Goal: Transaction & Acquisition: Purchase product/service

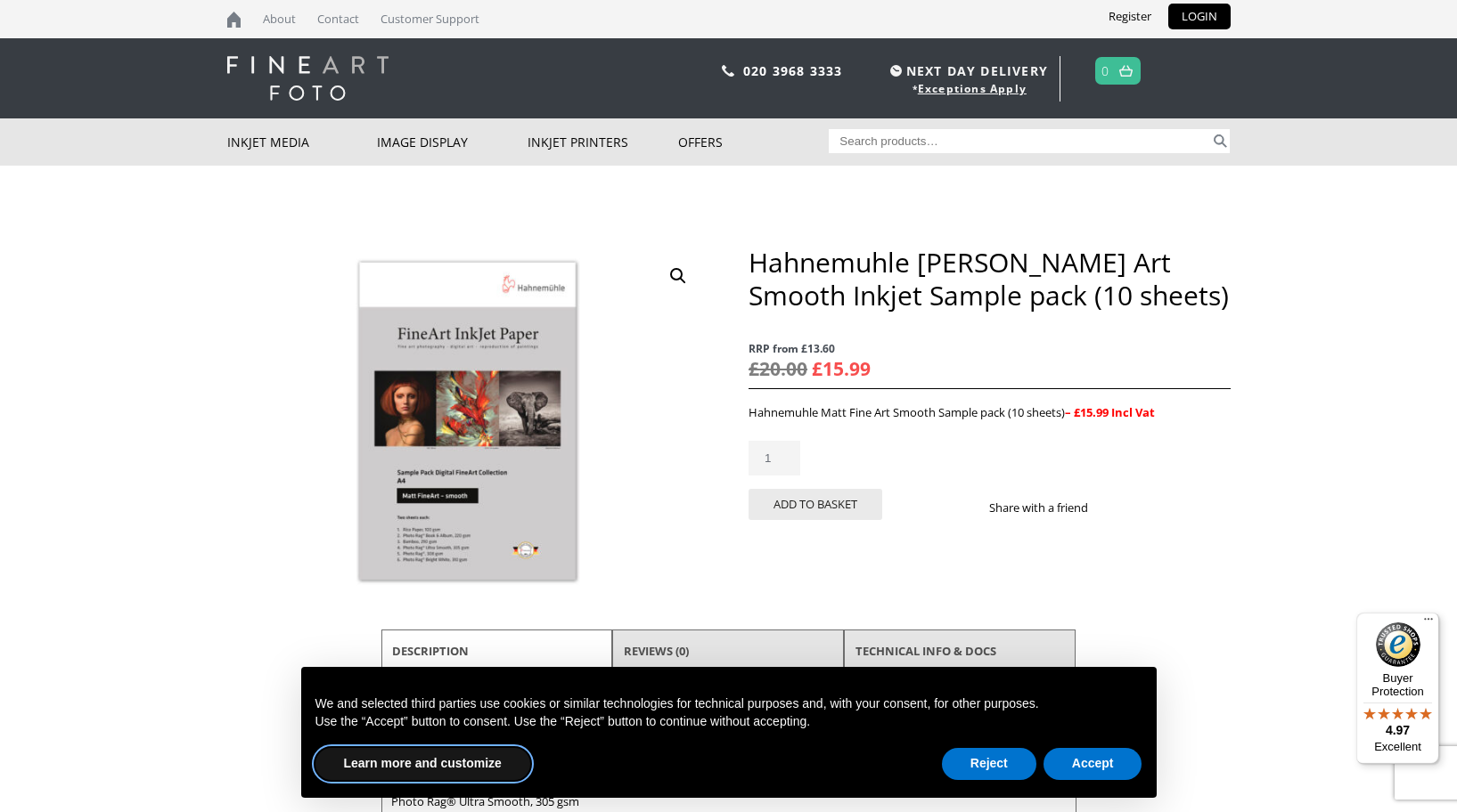
click at [453, 763] on button "Learn more and customize" at bounding box center [422, 764] width 215 height 32
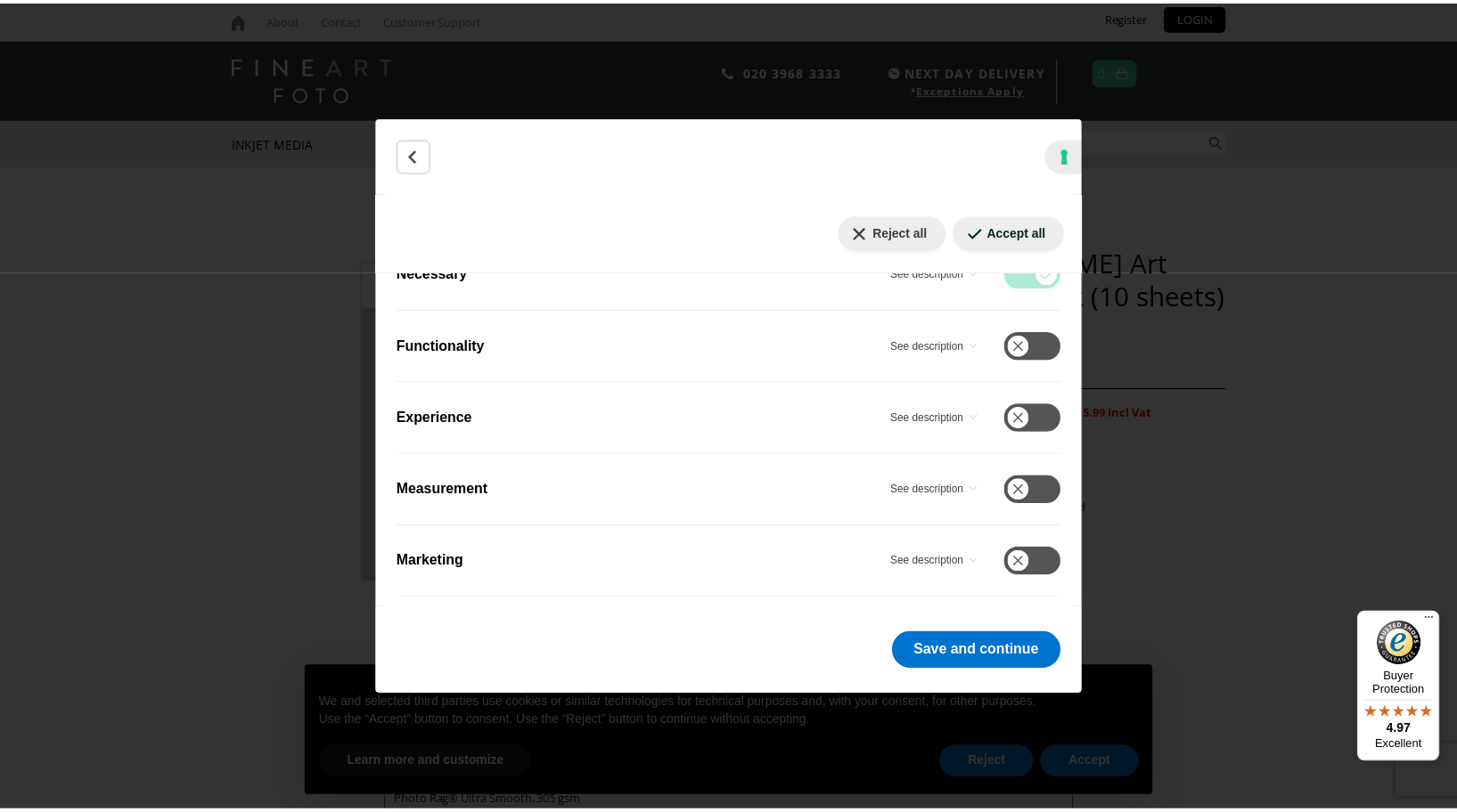
scroll to position [370, 0]
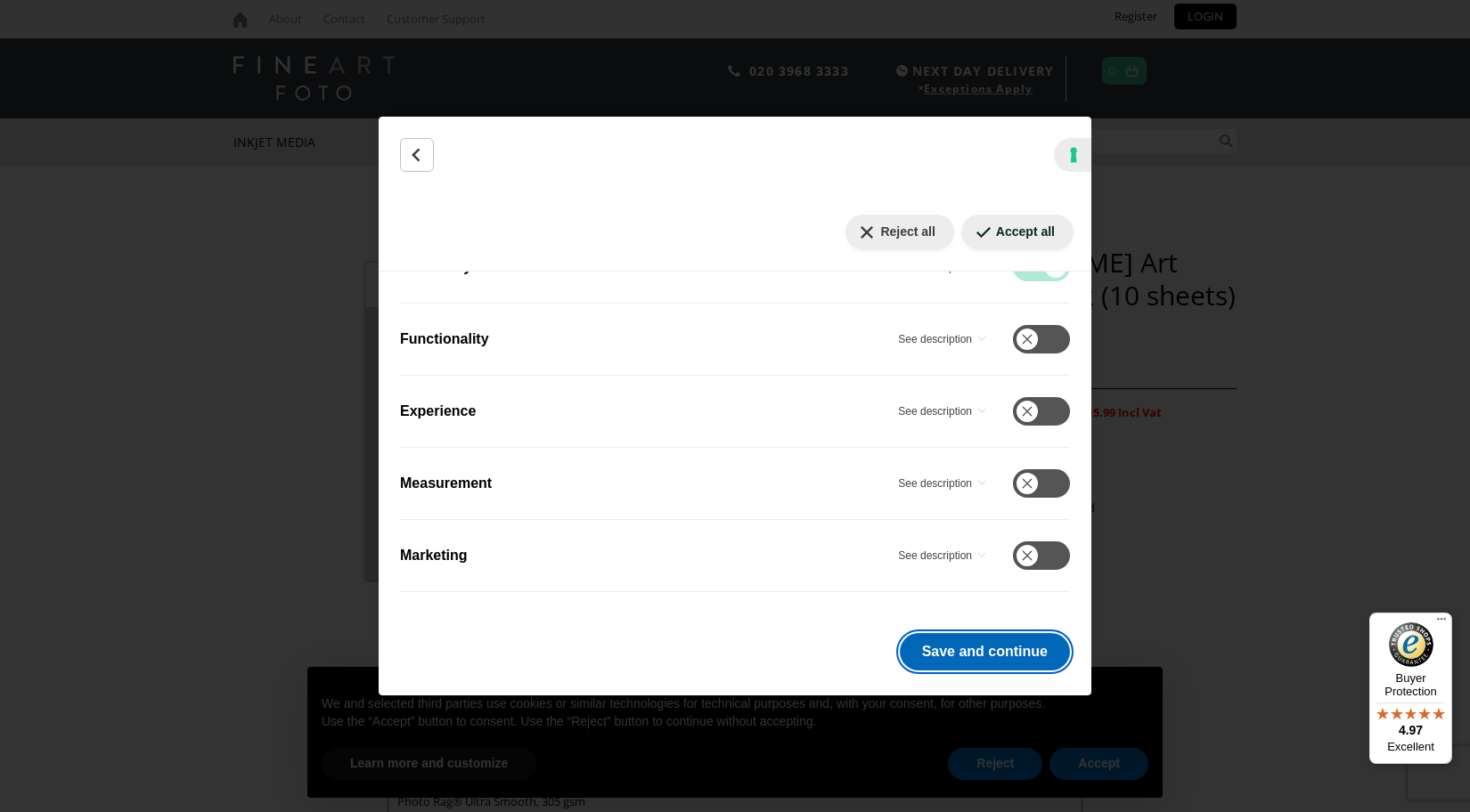
click at [982, 657] on button "Save and continue" at bounding box center [985, 652] width 170 height 37
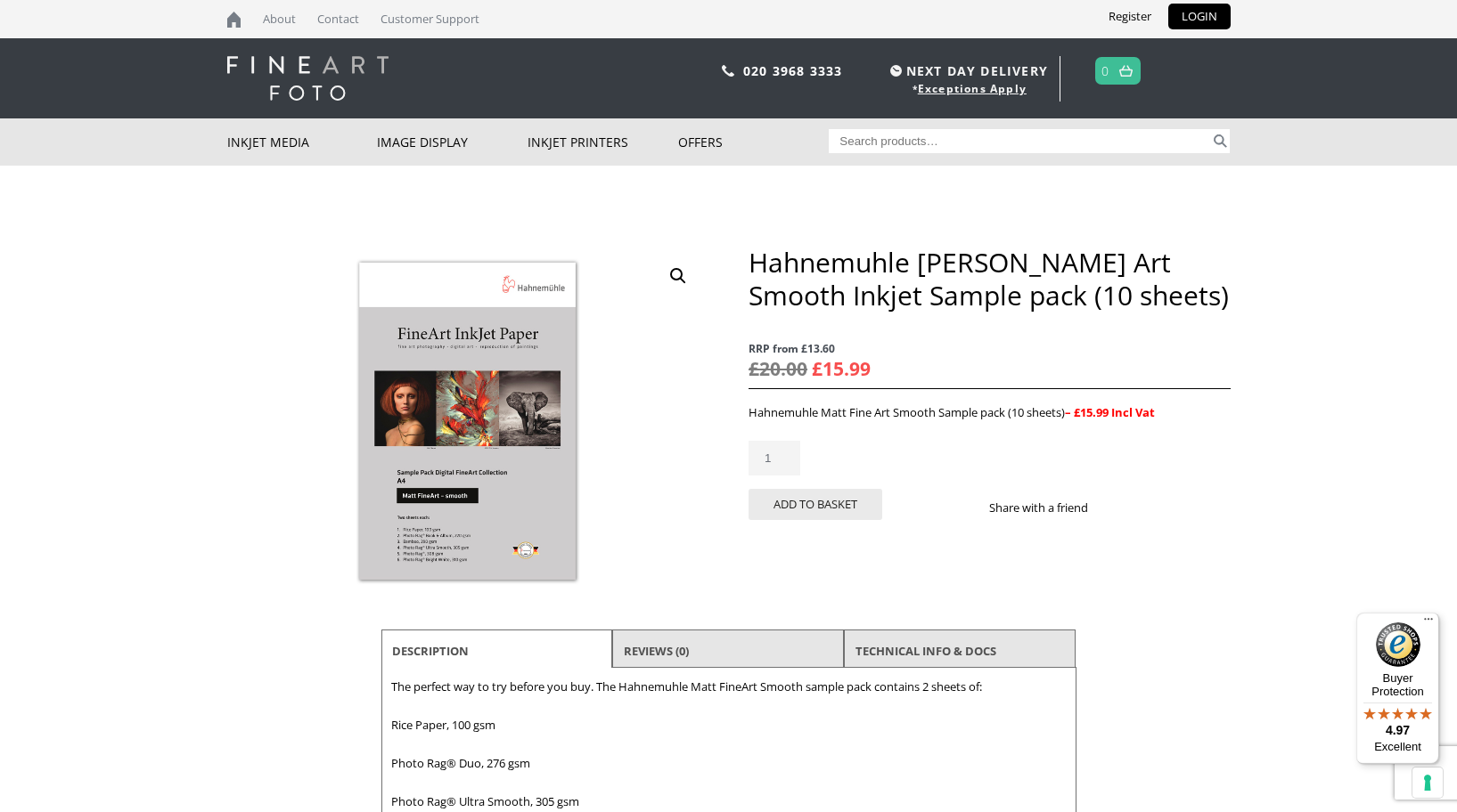
scroll to position [115, 0]
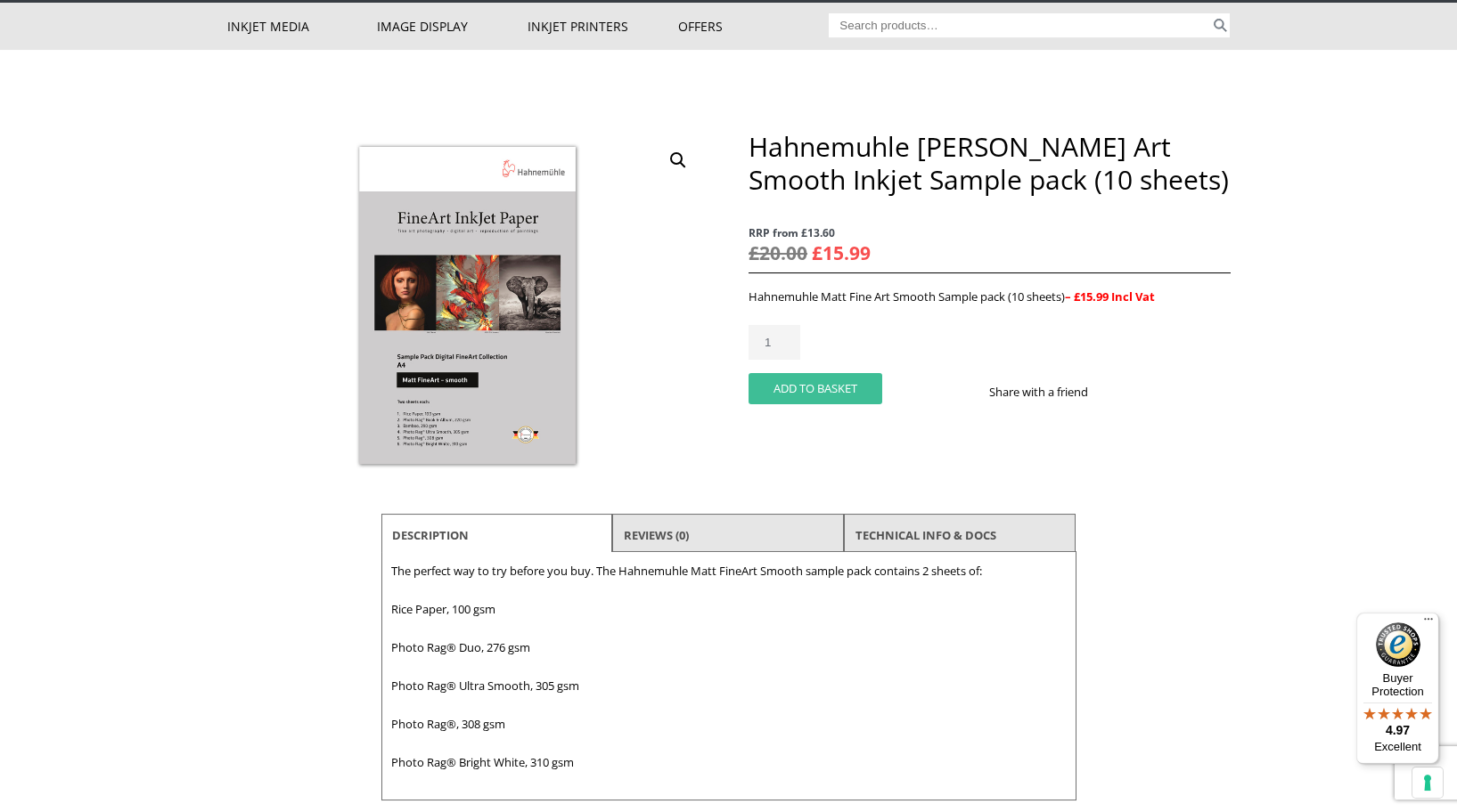
click at [827, 388] on button "Add to basket" at bounding box center [814, 389] width 133 height 32
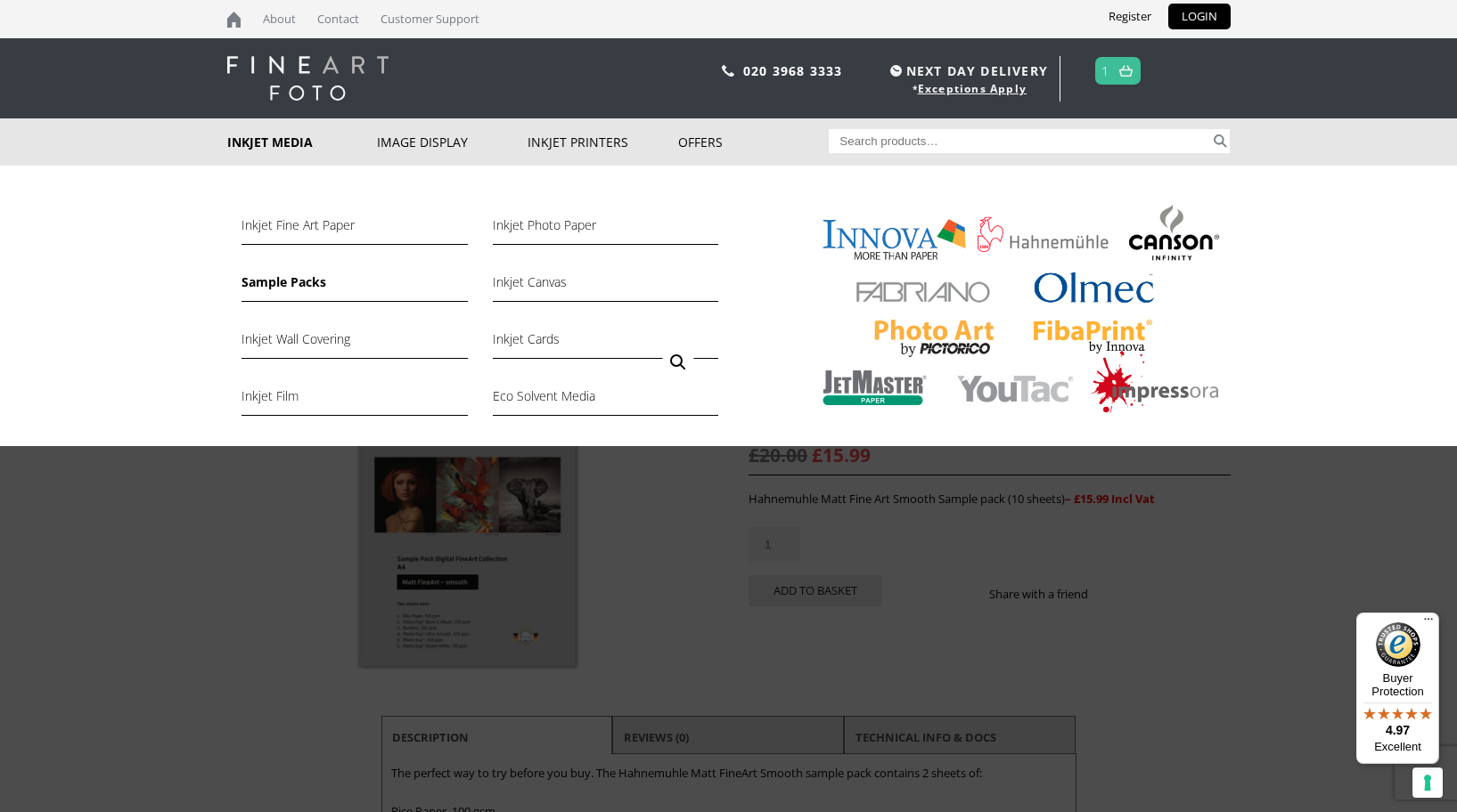
click at [268, 278] on link "Sample Packs" at bounding box center [354, 286] width 225 height 31
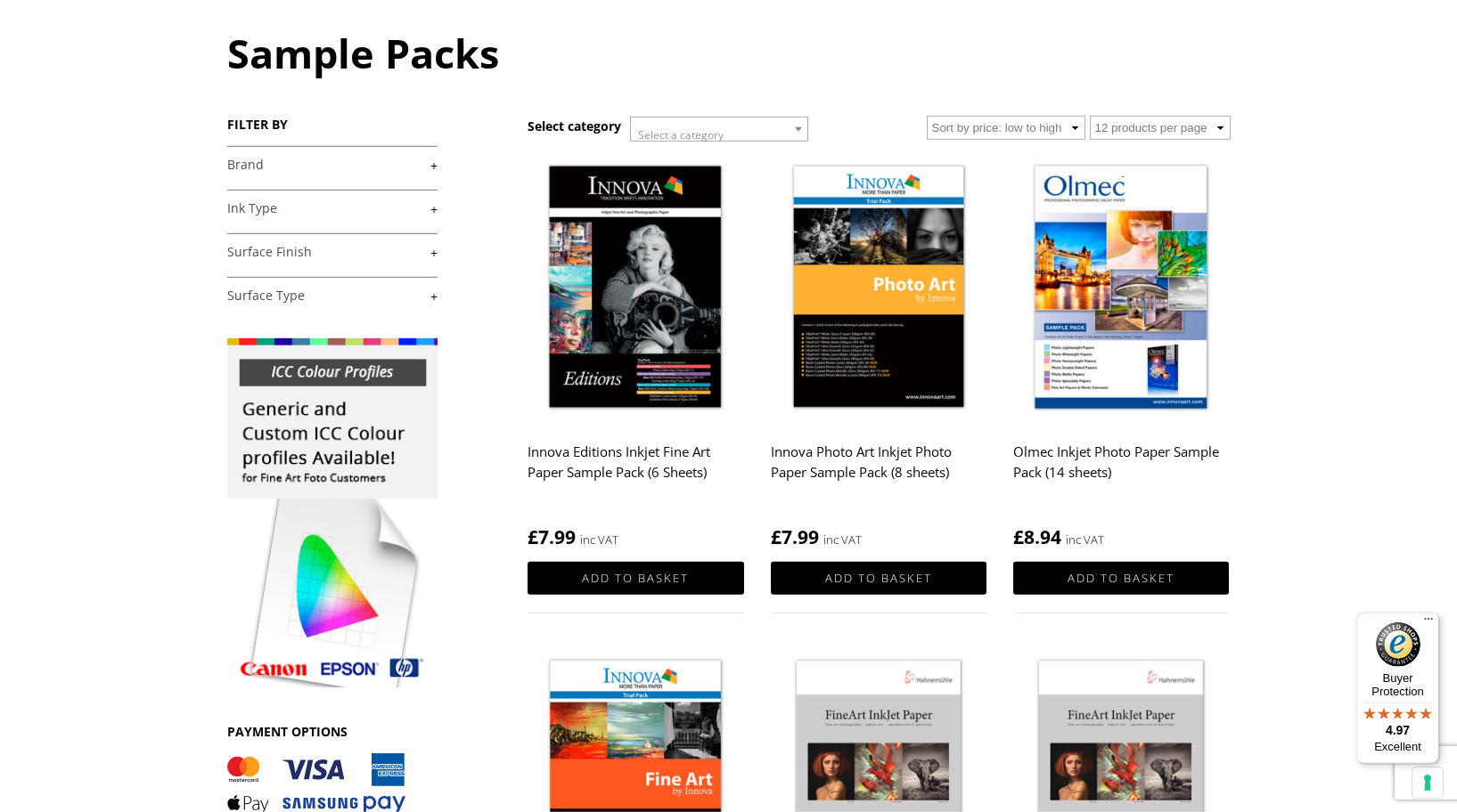
scroll to position [222, 0]
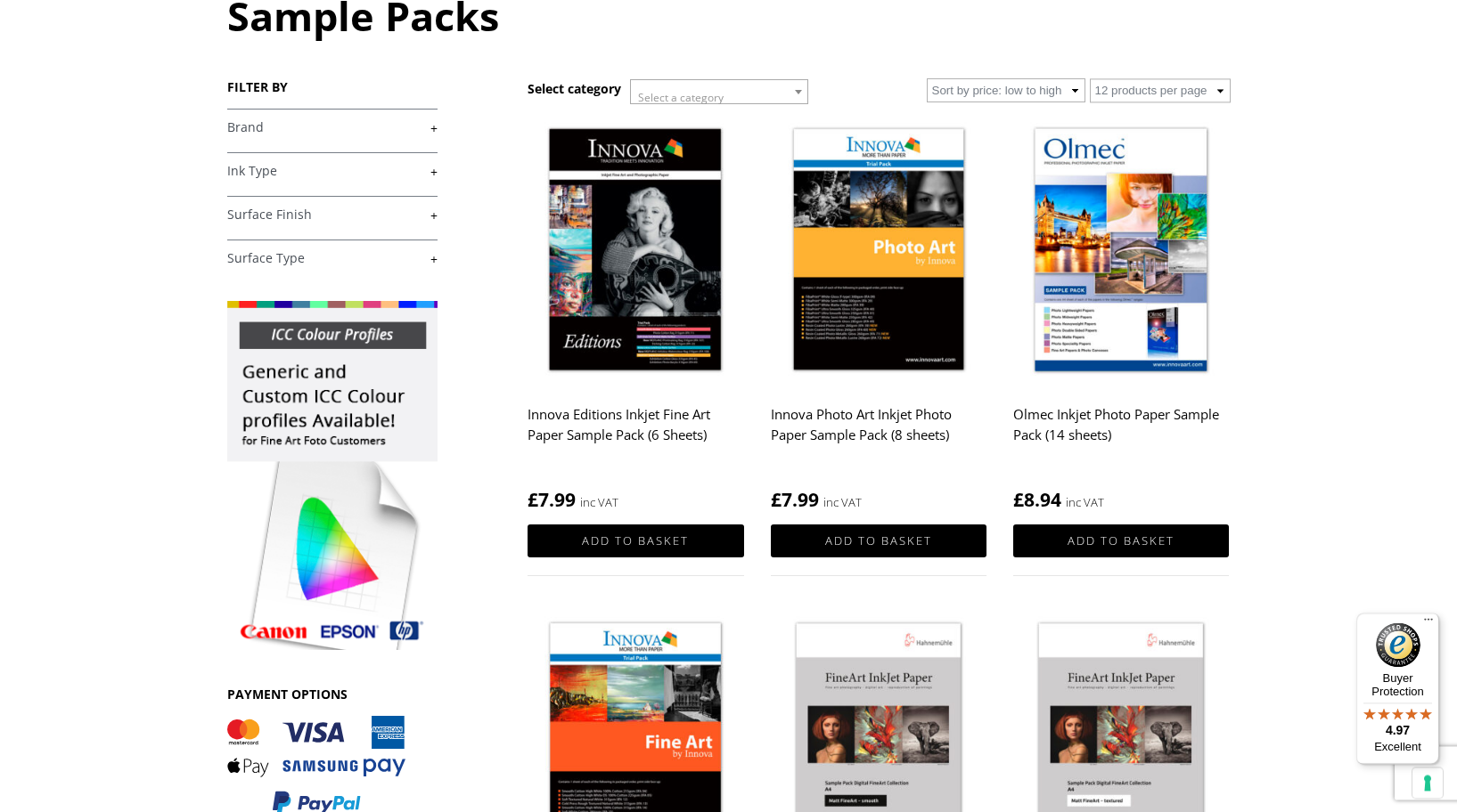
click at [434, 132] on link "+" at bounding box center [332, 127] width 210 height 17
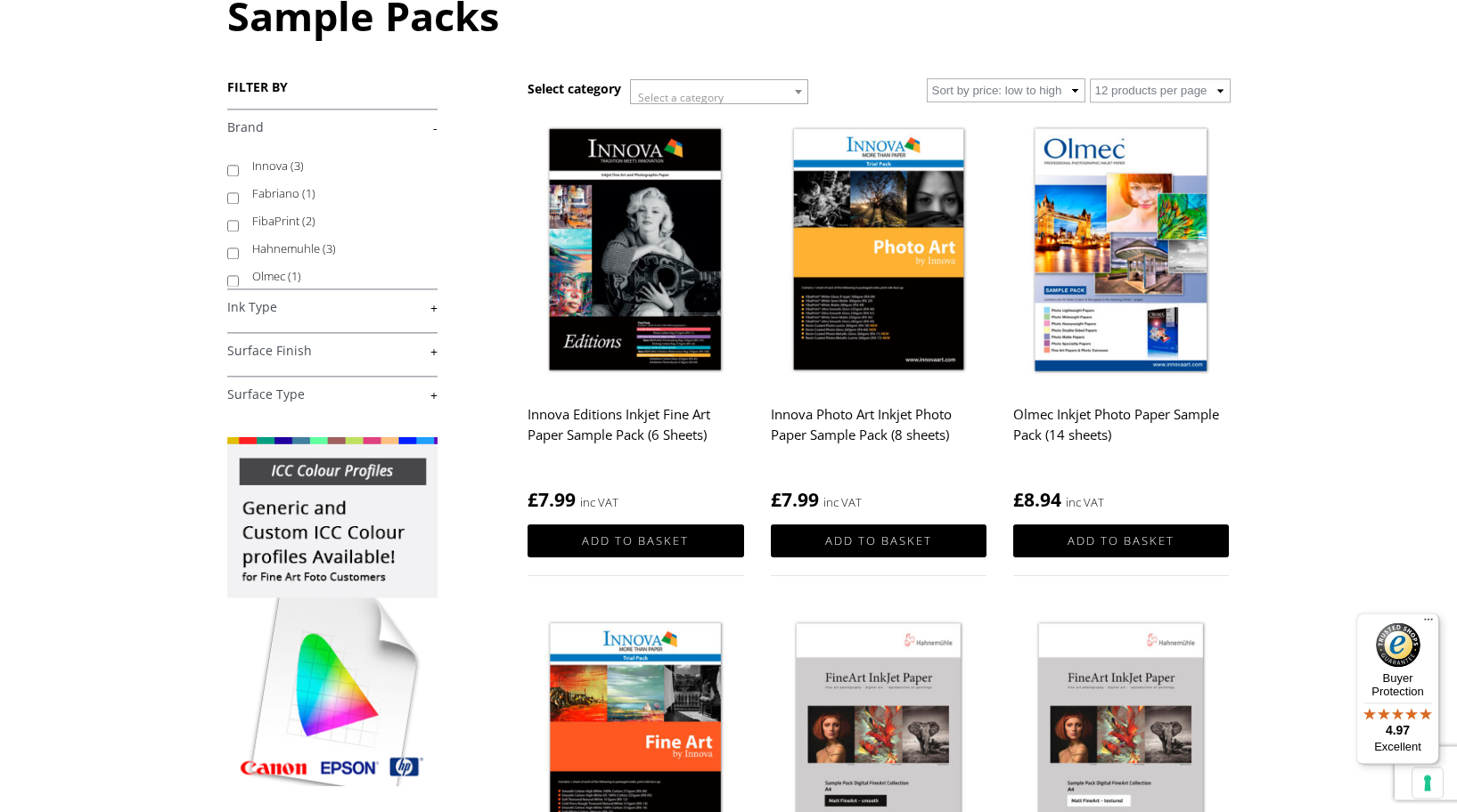
scroll to position [5, 0]
click at [235, 253] on input "Hahnemuhle (3)" at bounding box center [233, 249] width 12 height 12
checkbox input "true"
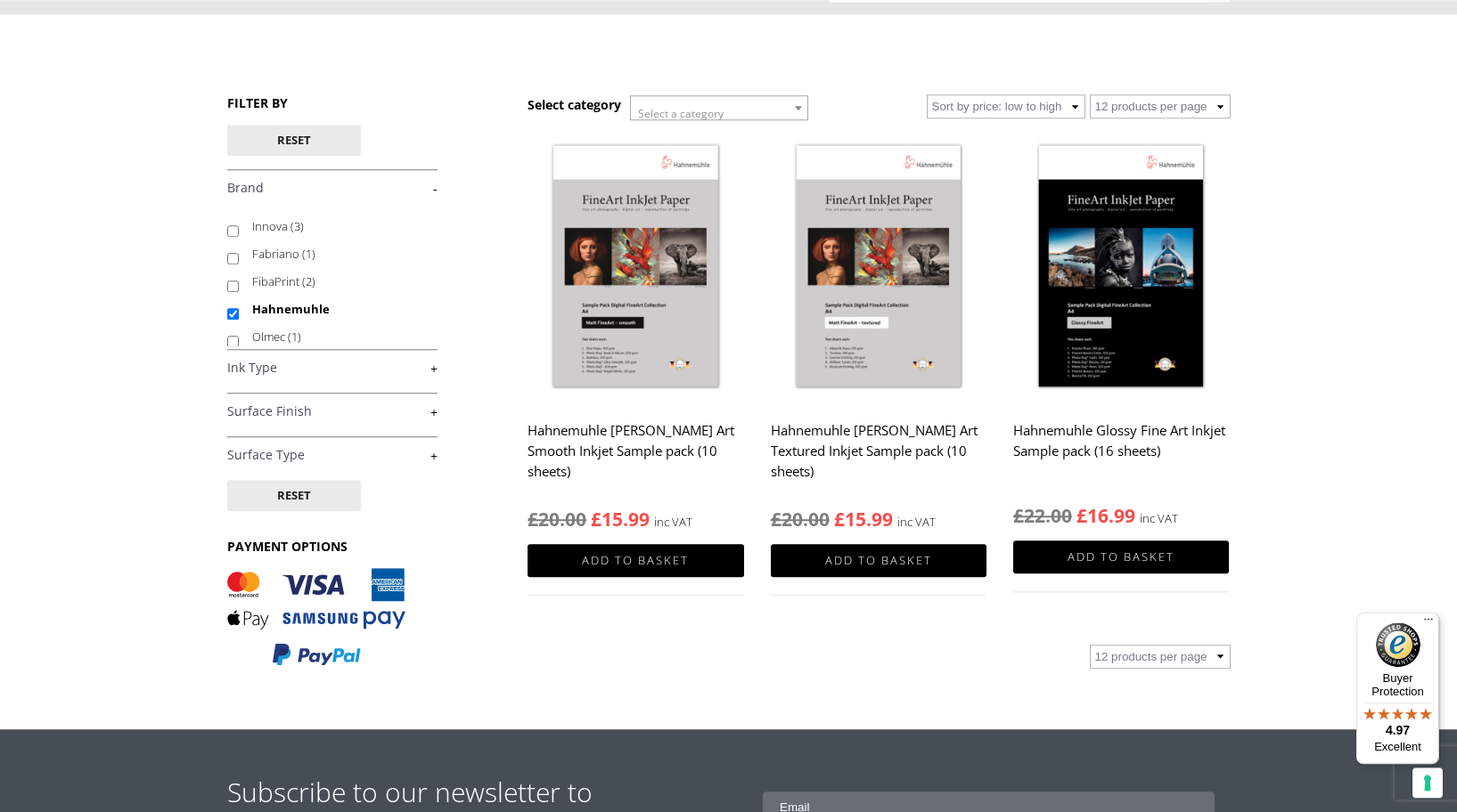
scroll to position [156, 0]
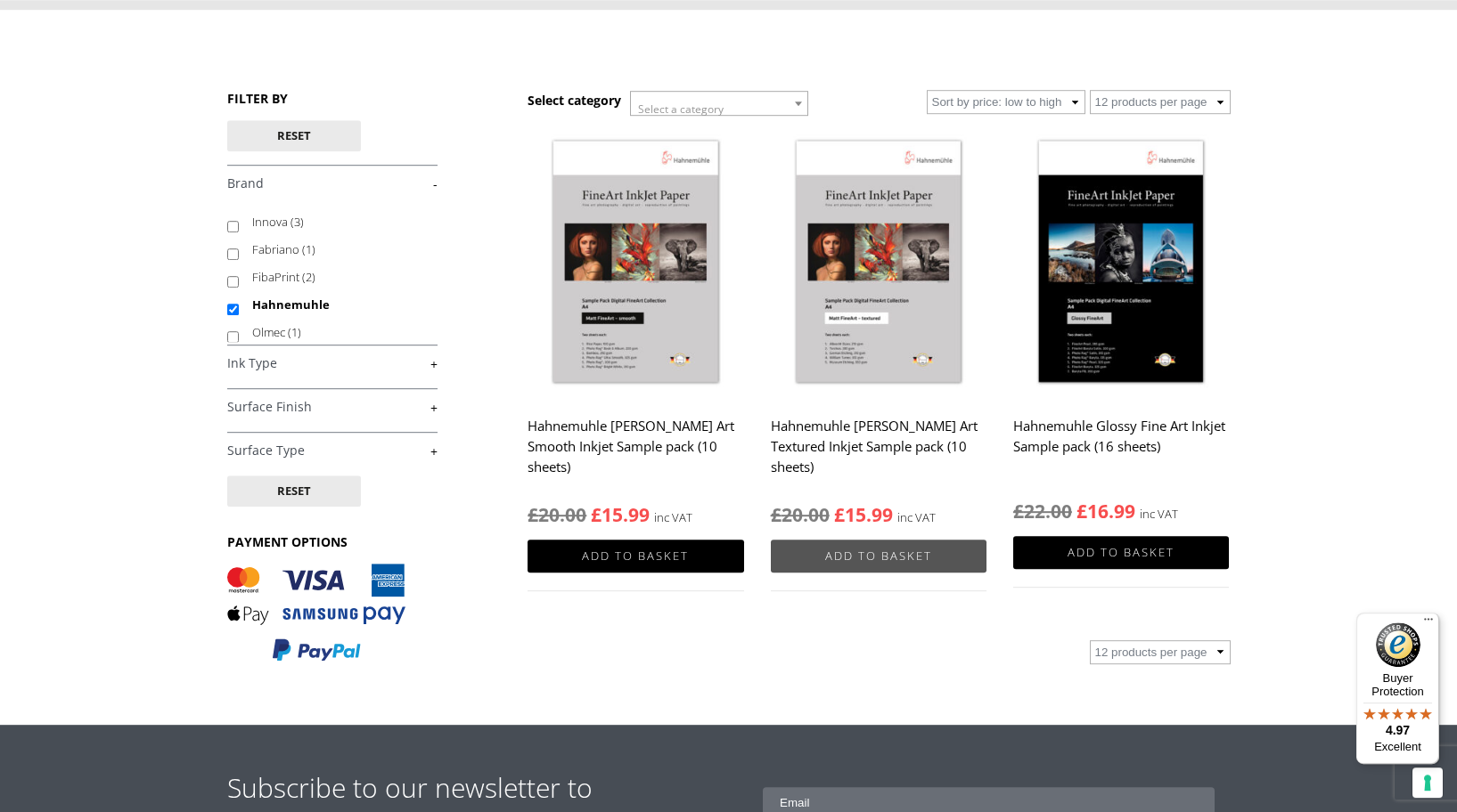
click at [882, 554] on link "Add to basket" at bounding box center [879, 555] width 215 height 33
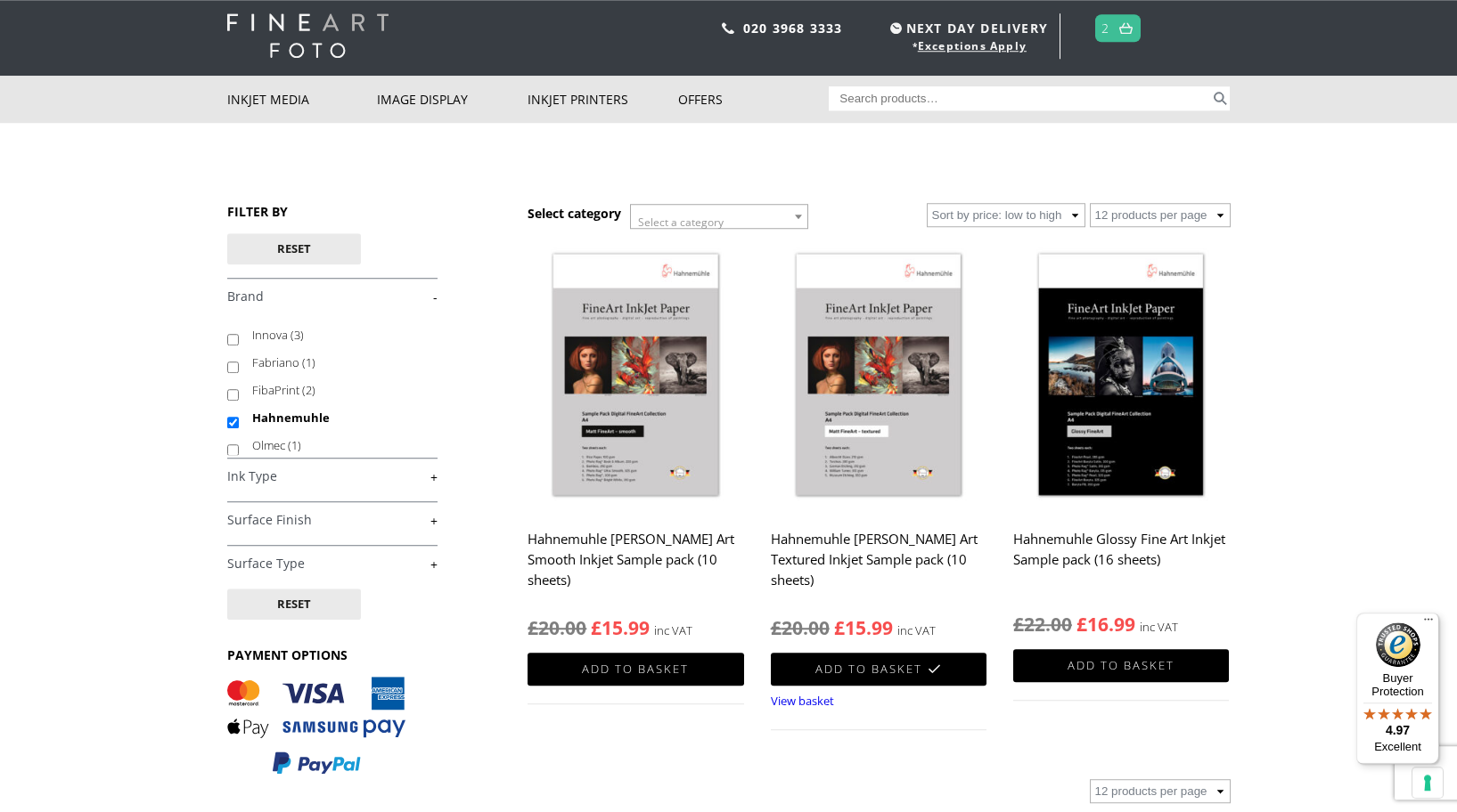
scroll to position [0, 0]
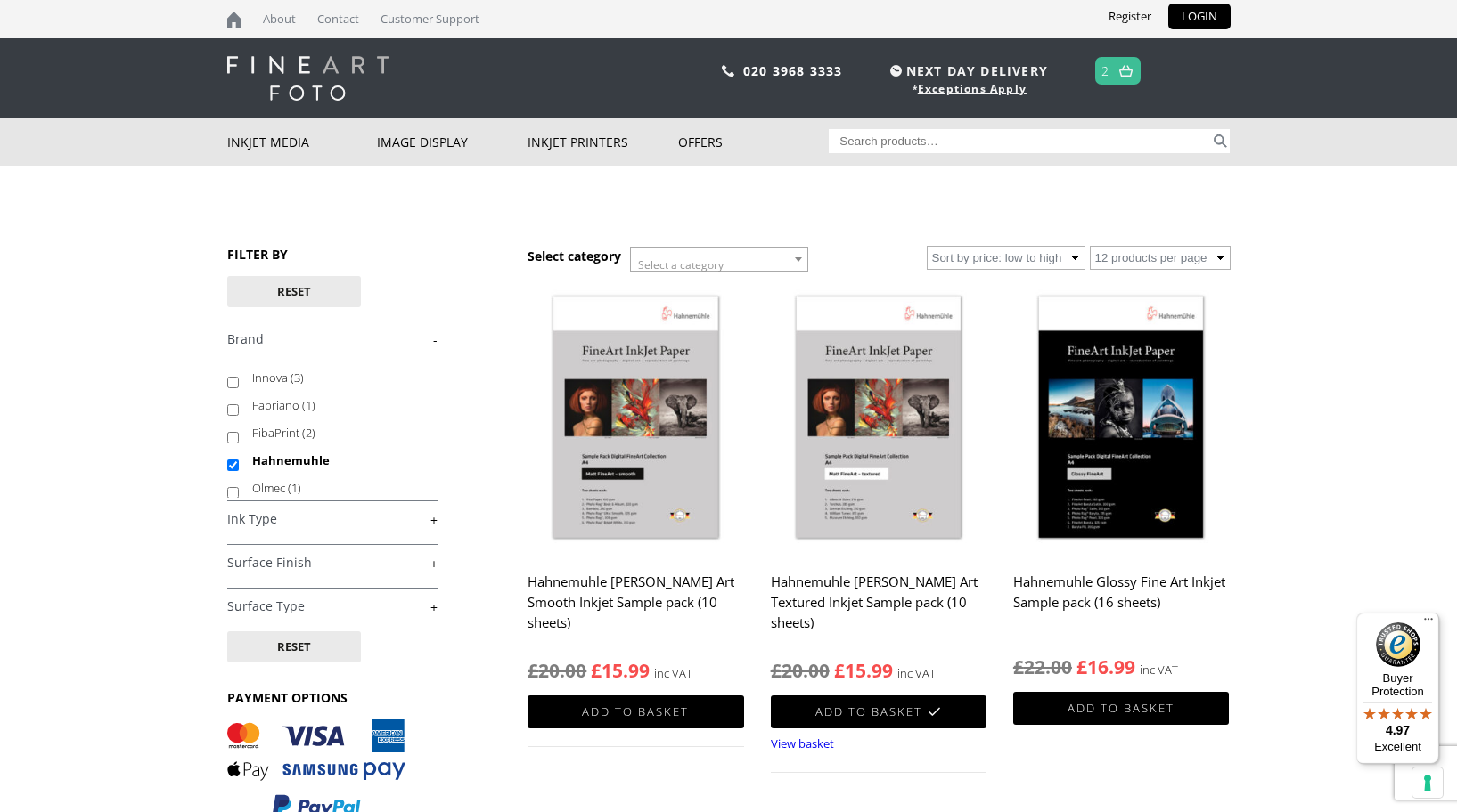
click at [1124, 74] on img at bounding box center [1126, 71] width 14 height 12
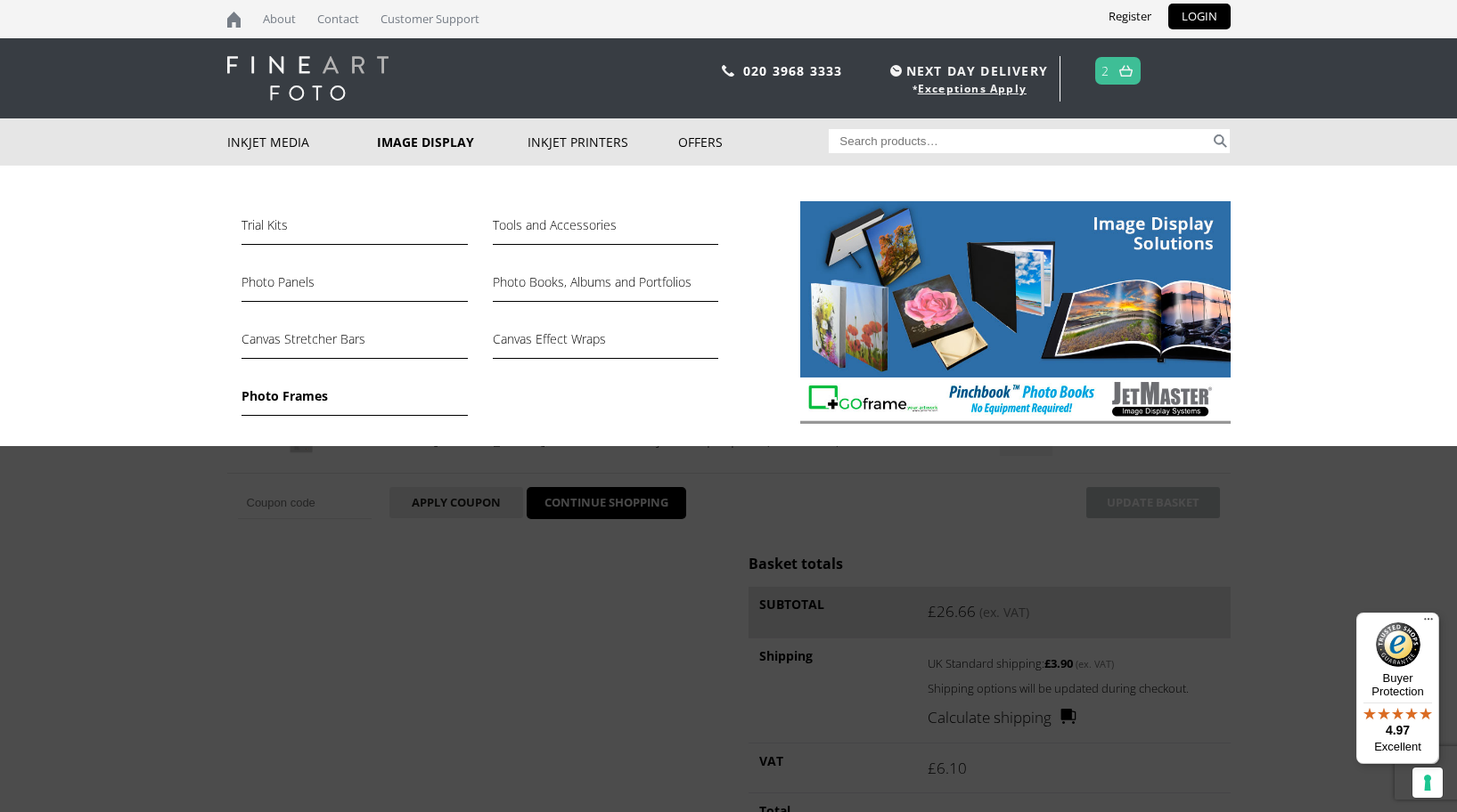
click at [284, 395] on link "Photo Frames" at bounding box center [354, 401] width 225 height 31
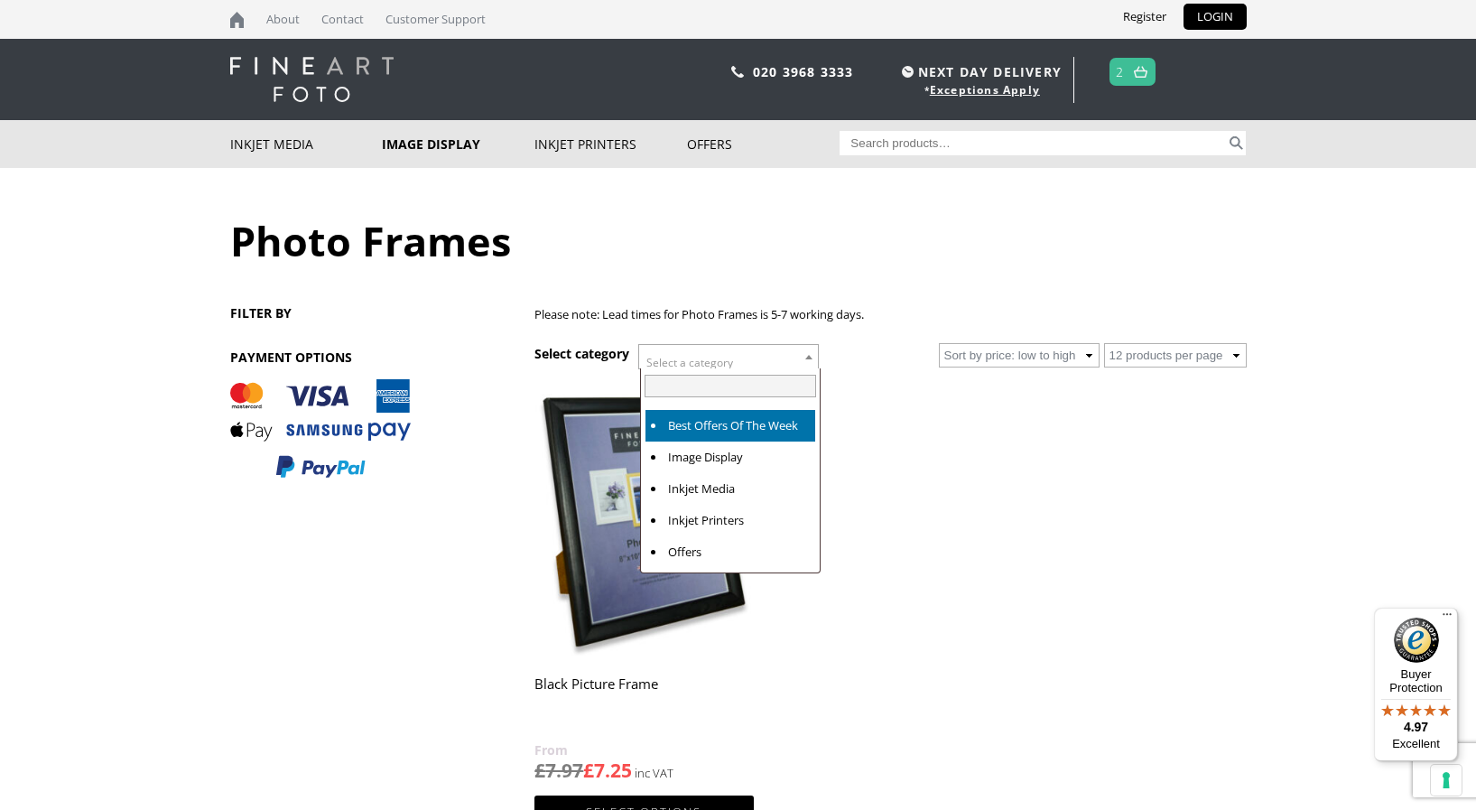
click at [811, 357] on b at bounding box center [808, 357] width 7 height 5
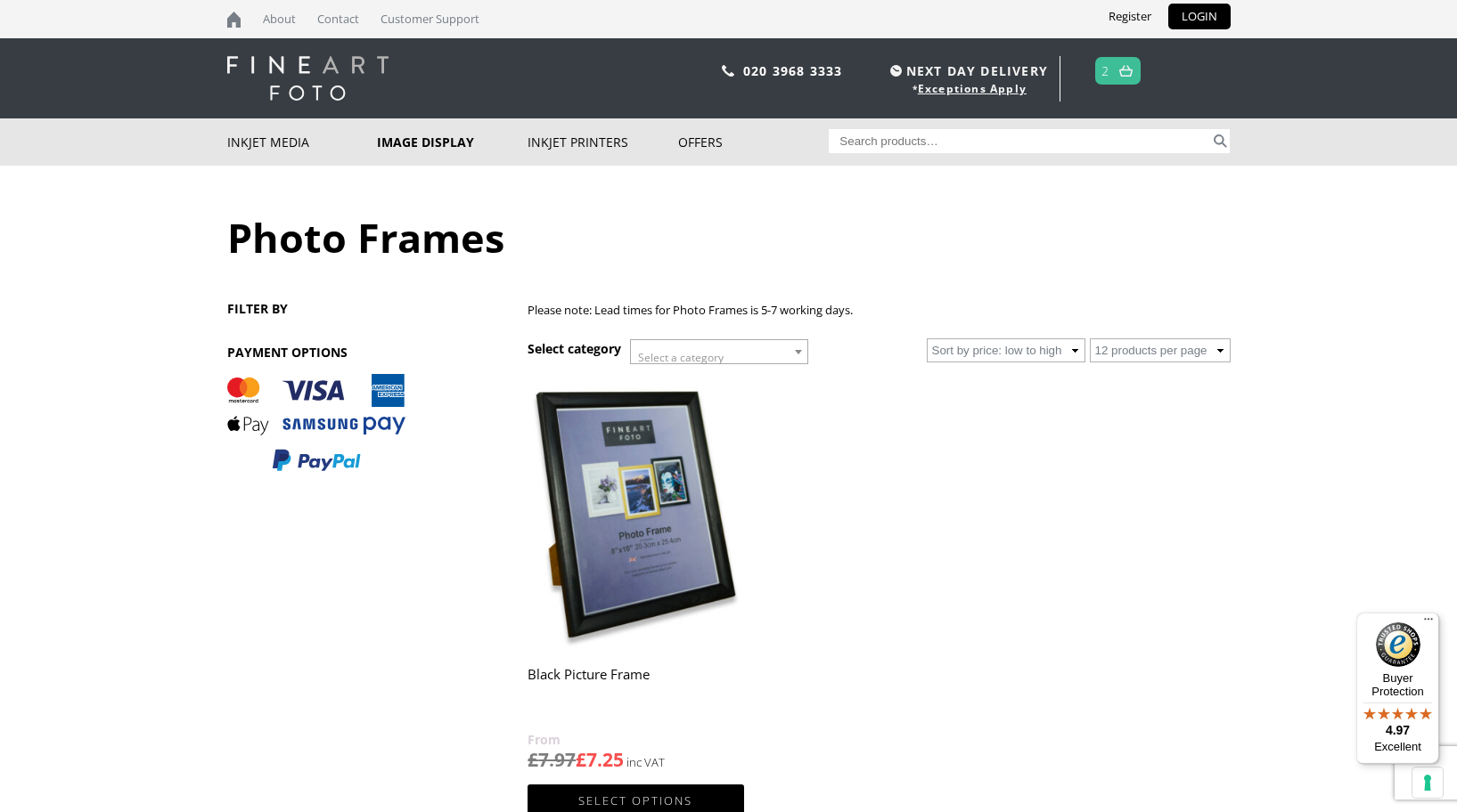
click at [800, 351] on span at bounding box center [799, 351] width 18 height 23
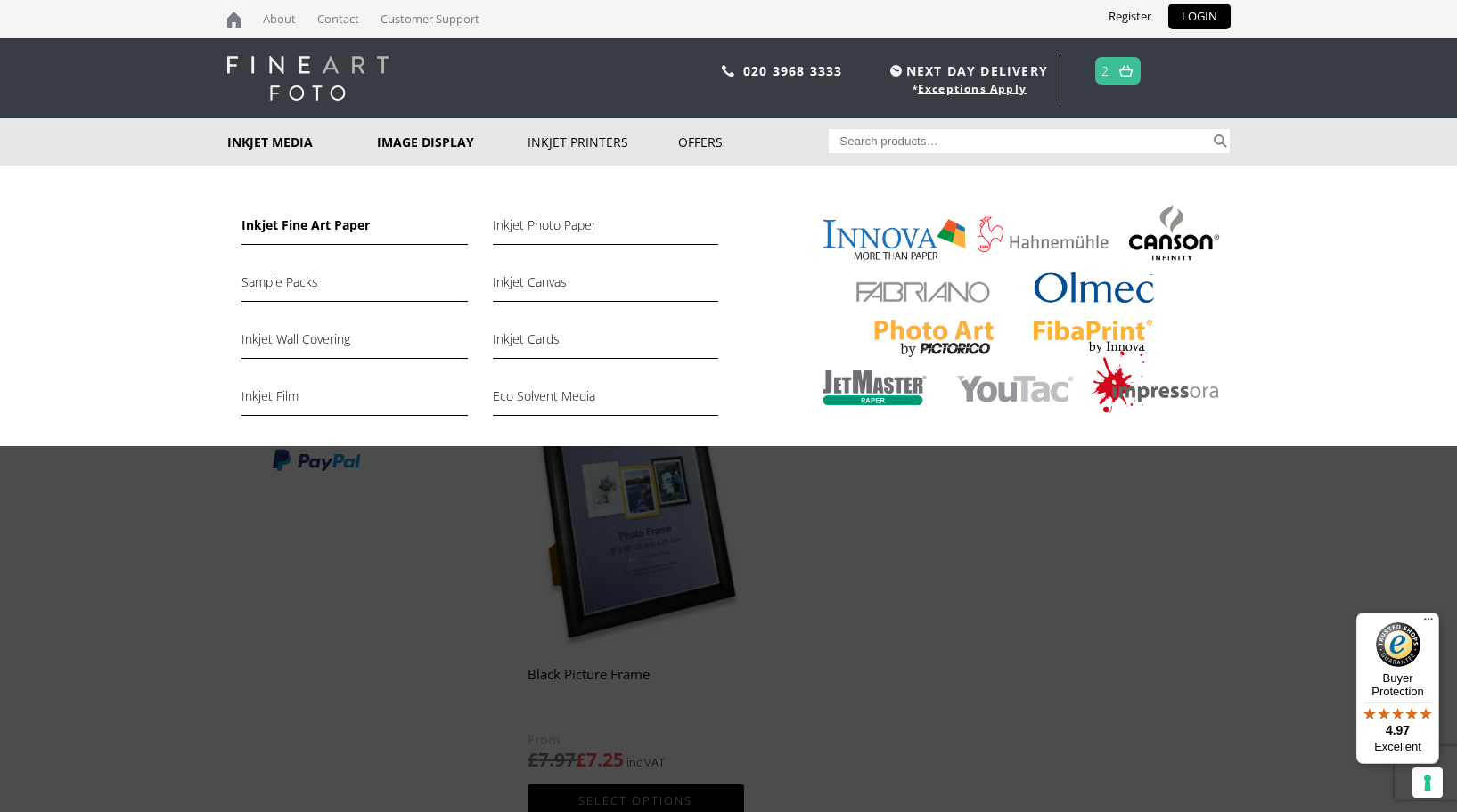
click at [286, 225] on link "Inkjet Fine Art Paper" at bounding box center [354, 230] width 225 height 31
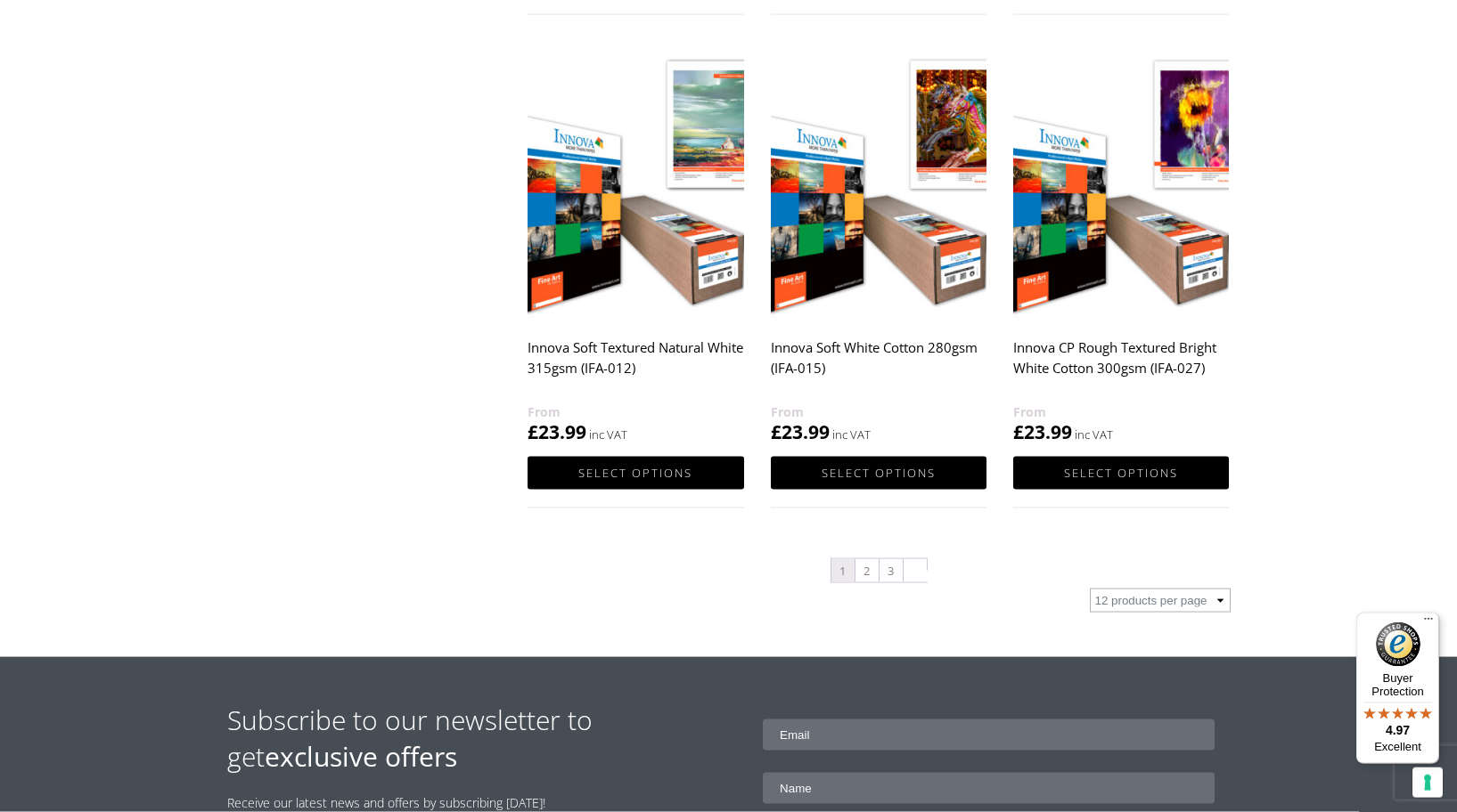
scroll to position [1829, 0]
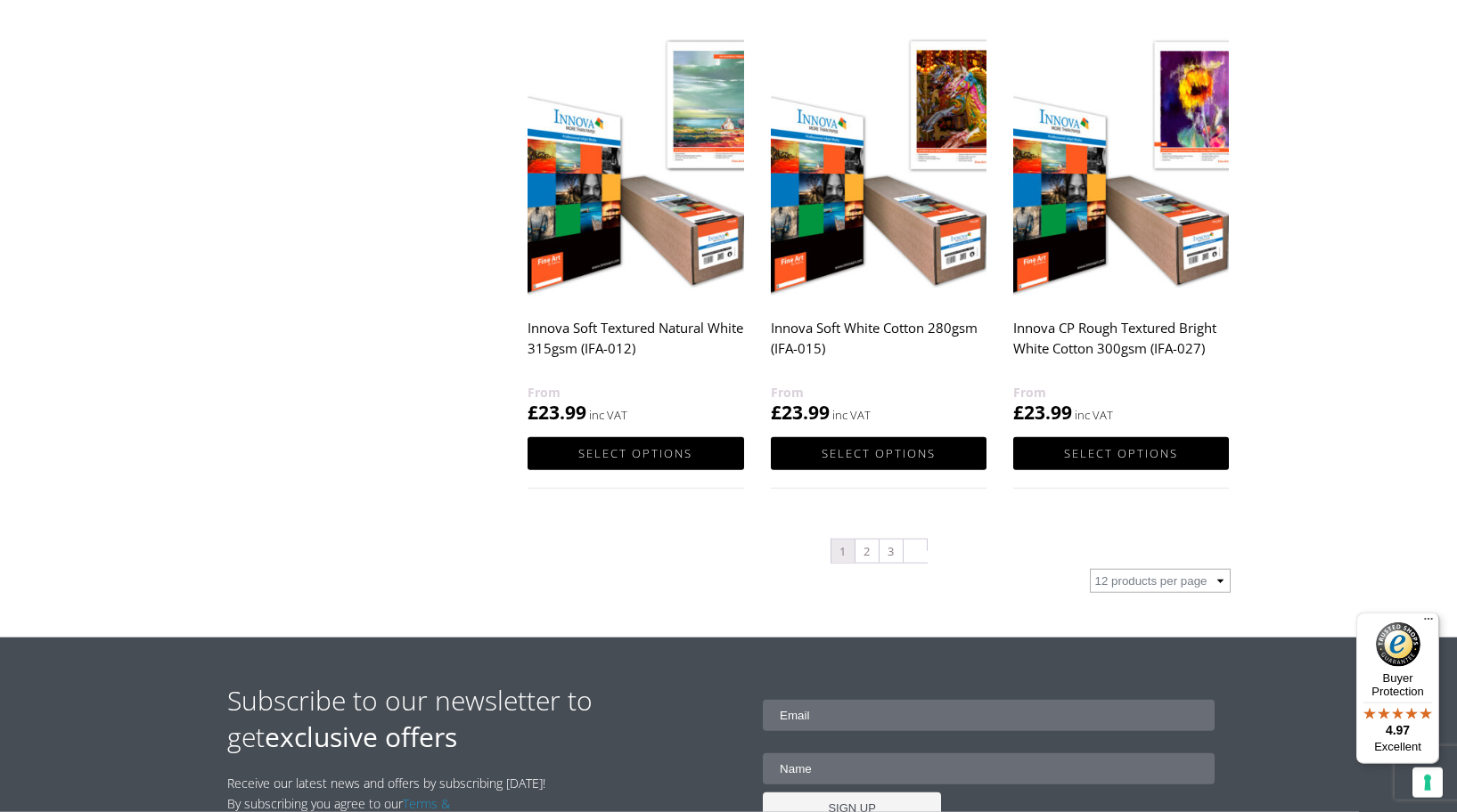
select select "72"
click option "72 products per page" at bounding box center [0, 0] width 0 height 0
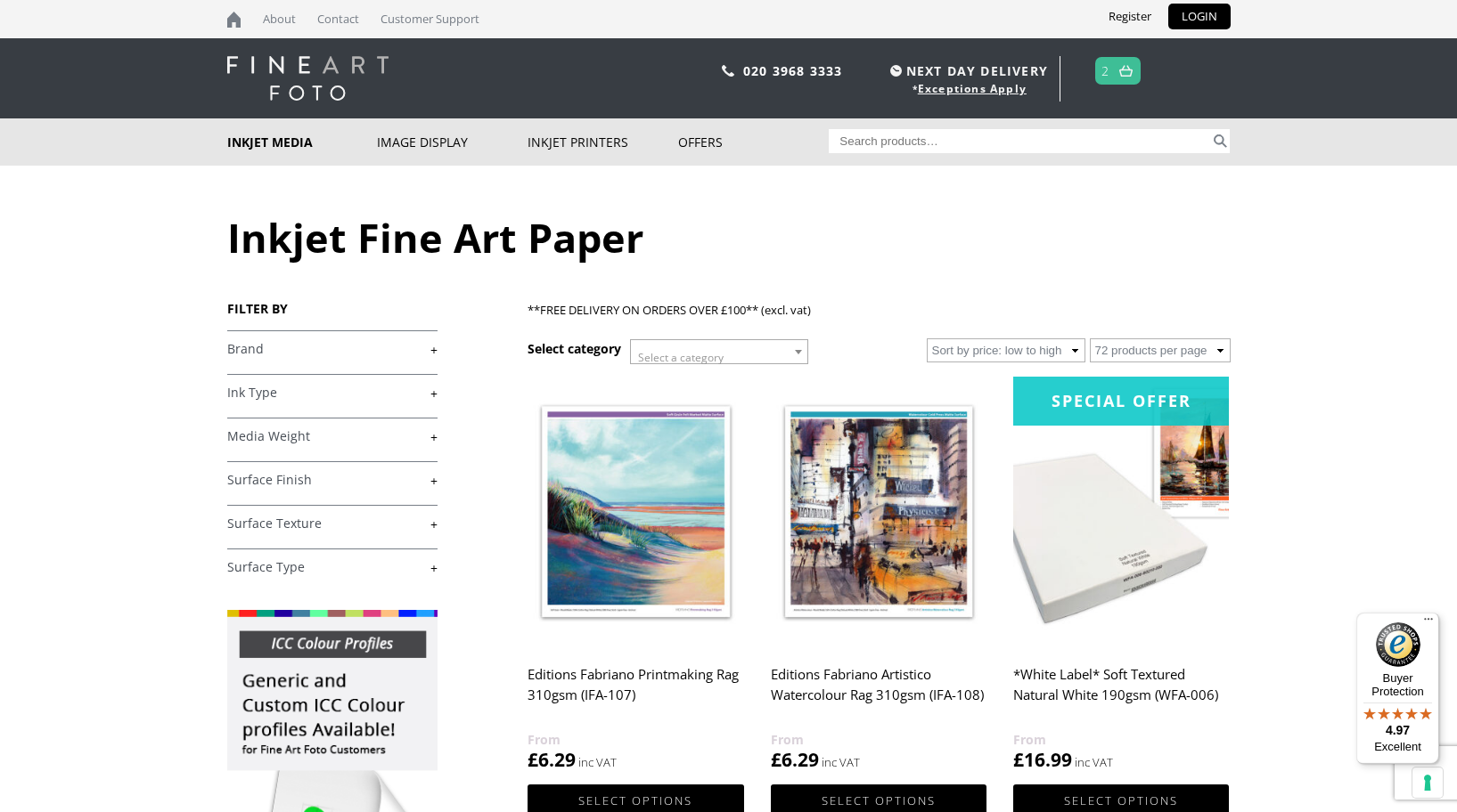
click at [1119, 68] on link at bounding box center [1125, 71] width 23 height 26
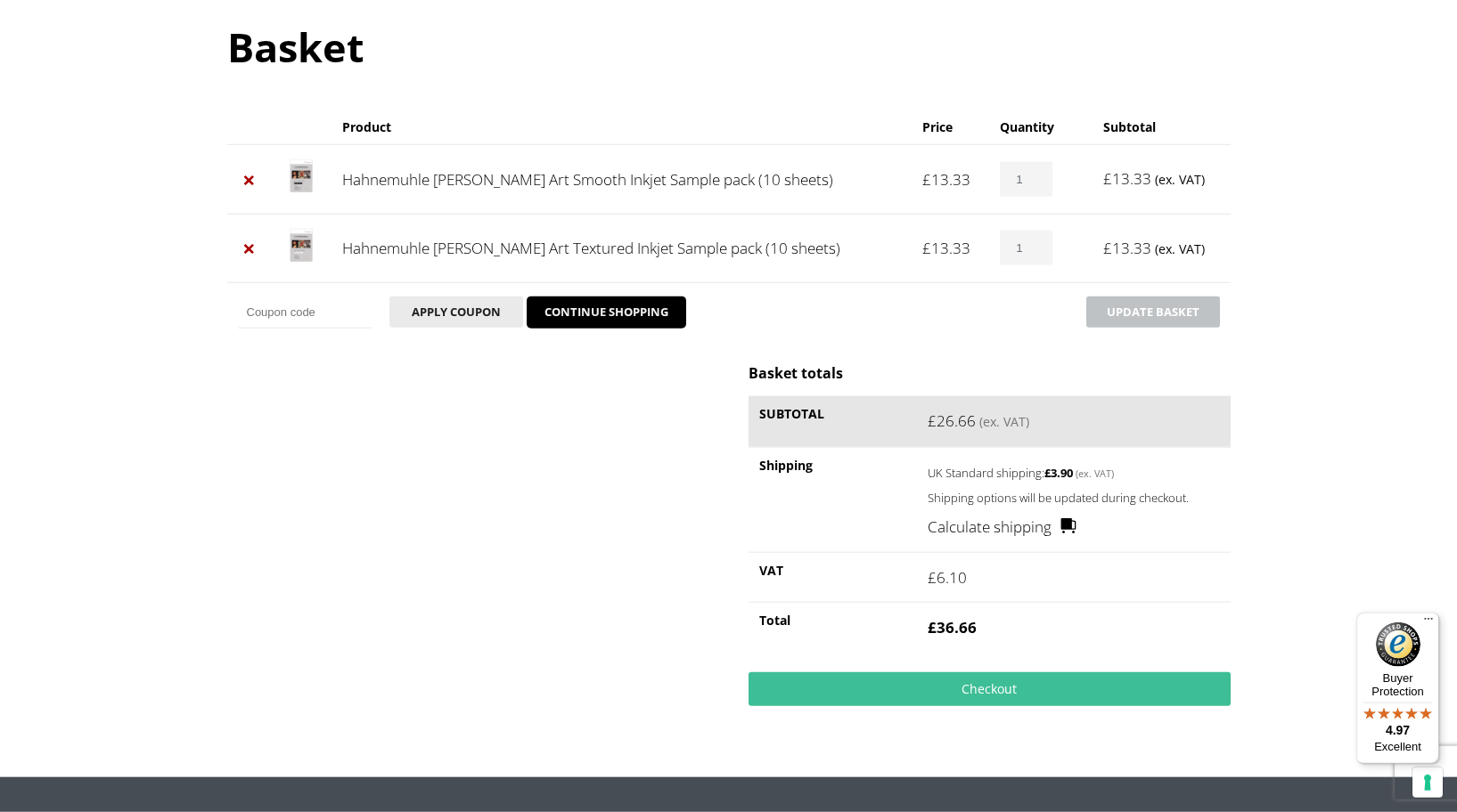
scroll to position [202, 0]
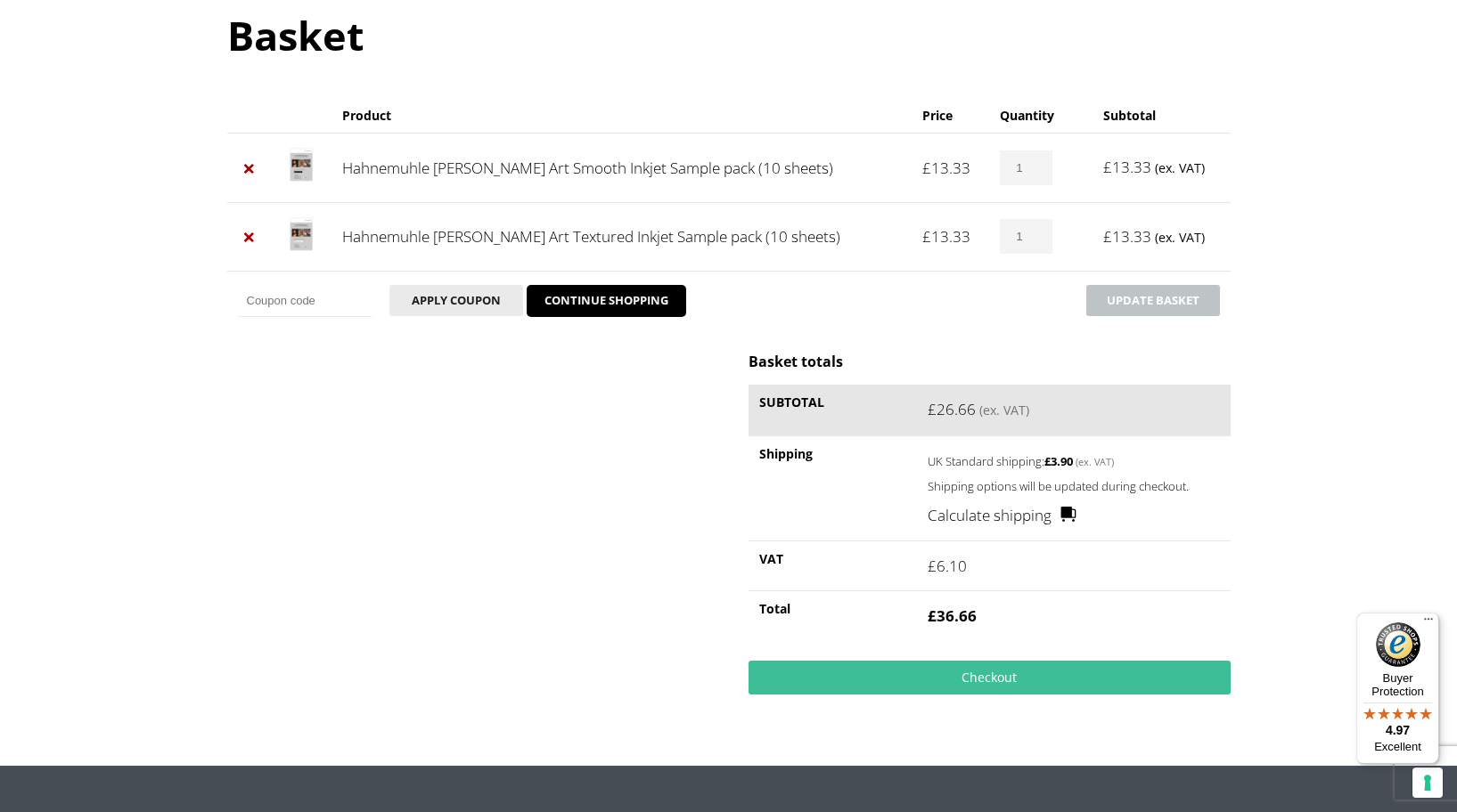
click at [283, 300] on input "Coupon:" at bounding box center [304, 301] width 133 height 32
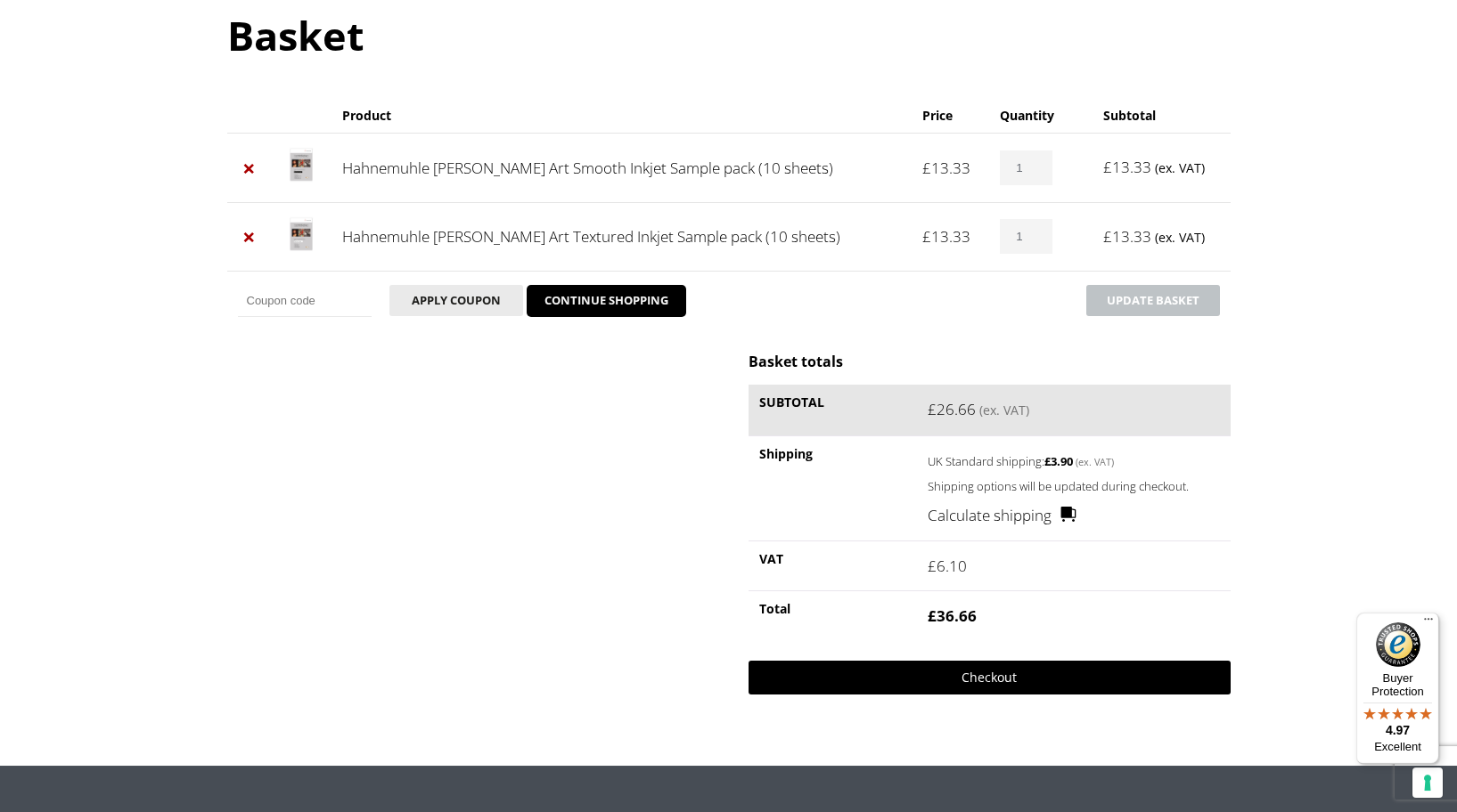
click at [997, 675] on link "Checkout" at bounding box center [988, 678] width 481 height 34
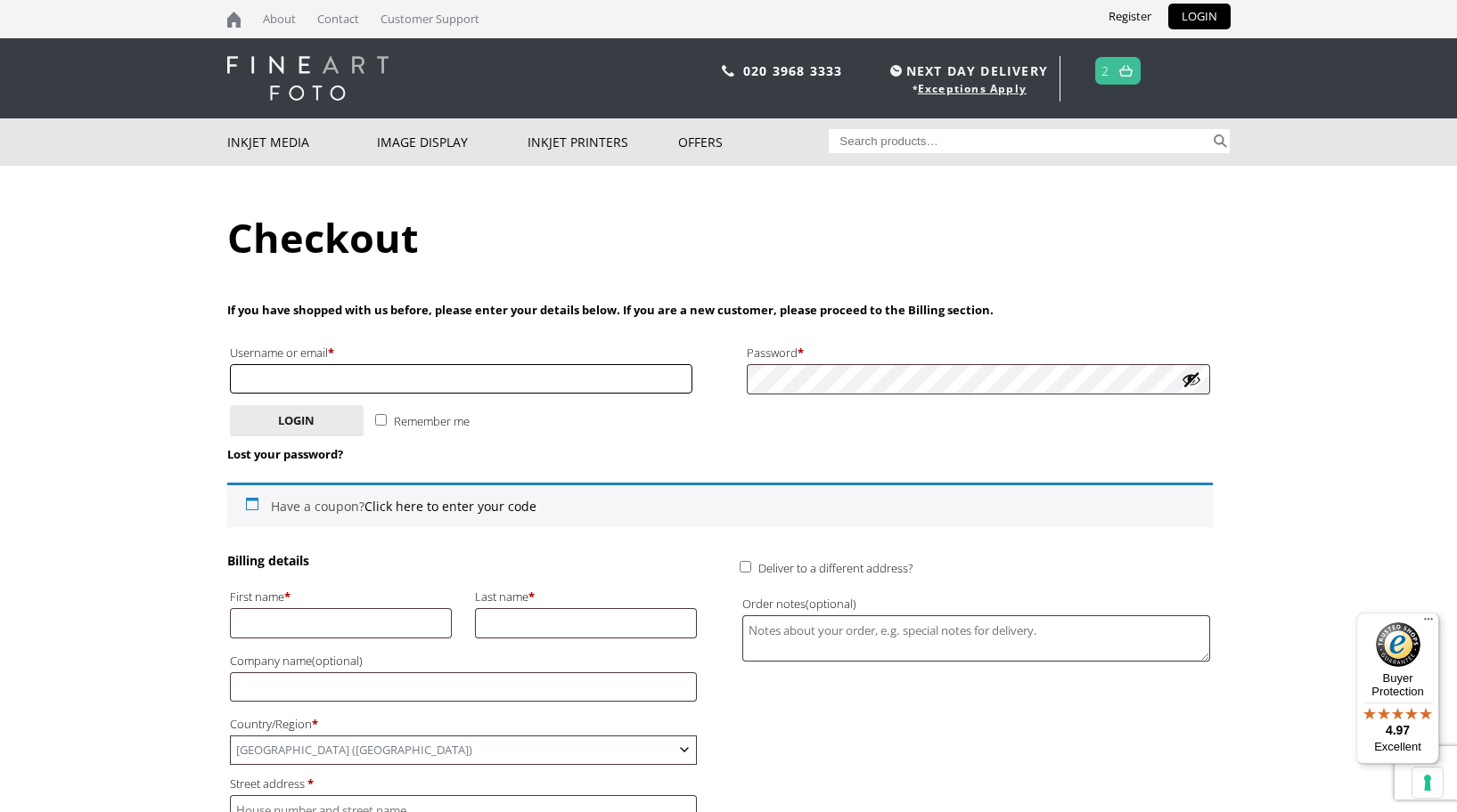
click at [305, 382] on input "Username or email * Required" at bounding box center [461, 379] width 463 height 30
click at [286, 629] on input "First name *" at bounding box center [342, 623] width 223 height 30
type input "Christopher"
type input "Vane"
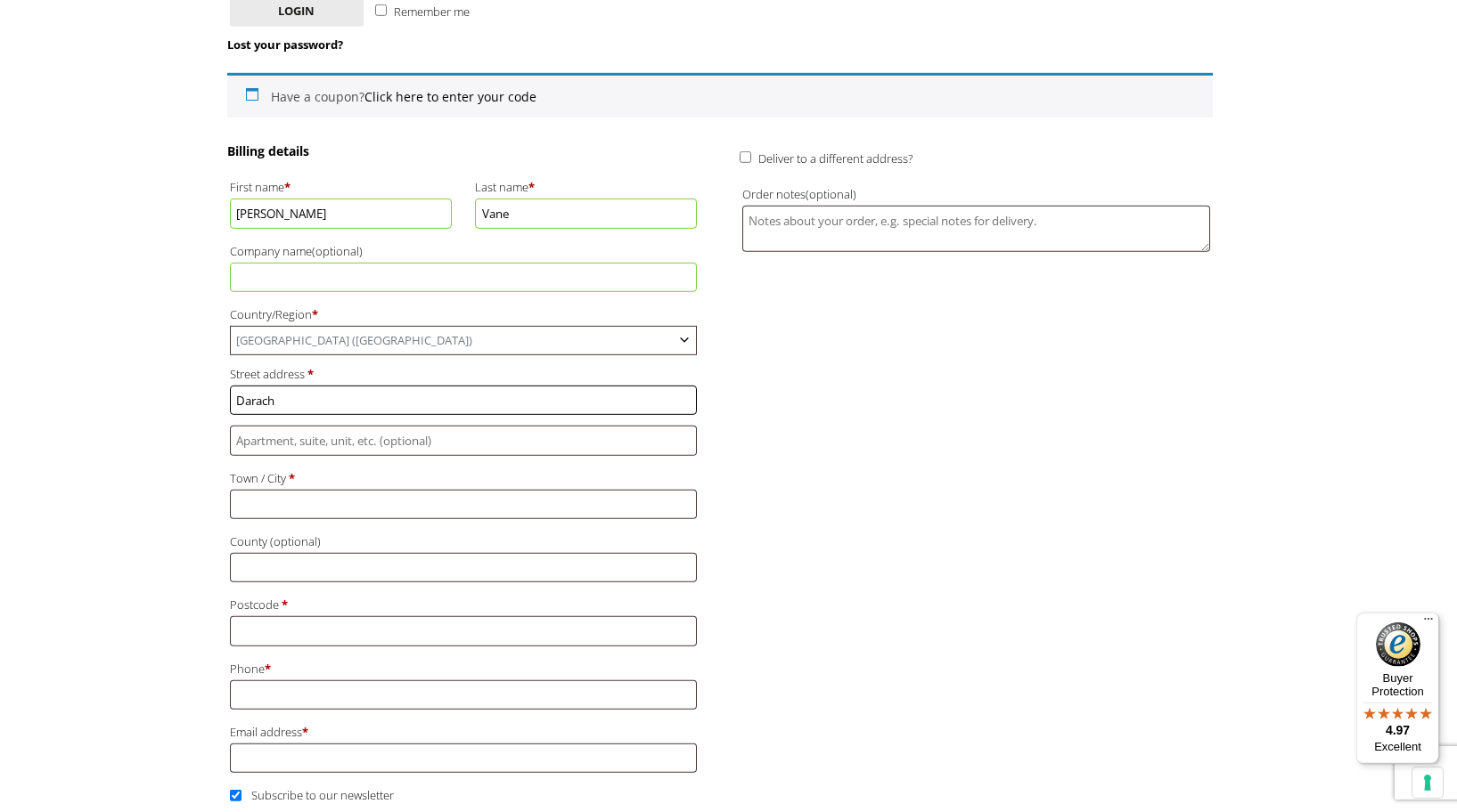
type input "Darach"
type input "Church Lane"
type input "Iden"
click at [264, 631] on input "Postcode *" at bounding box center [464, 631] width 468 height 30
type input "TN31 7XD"
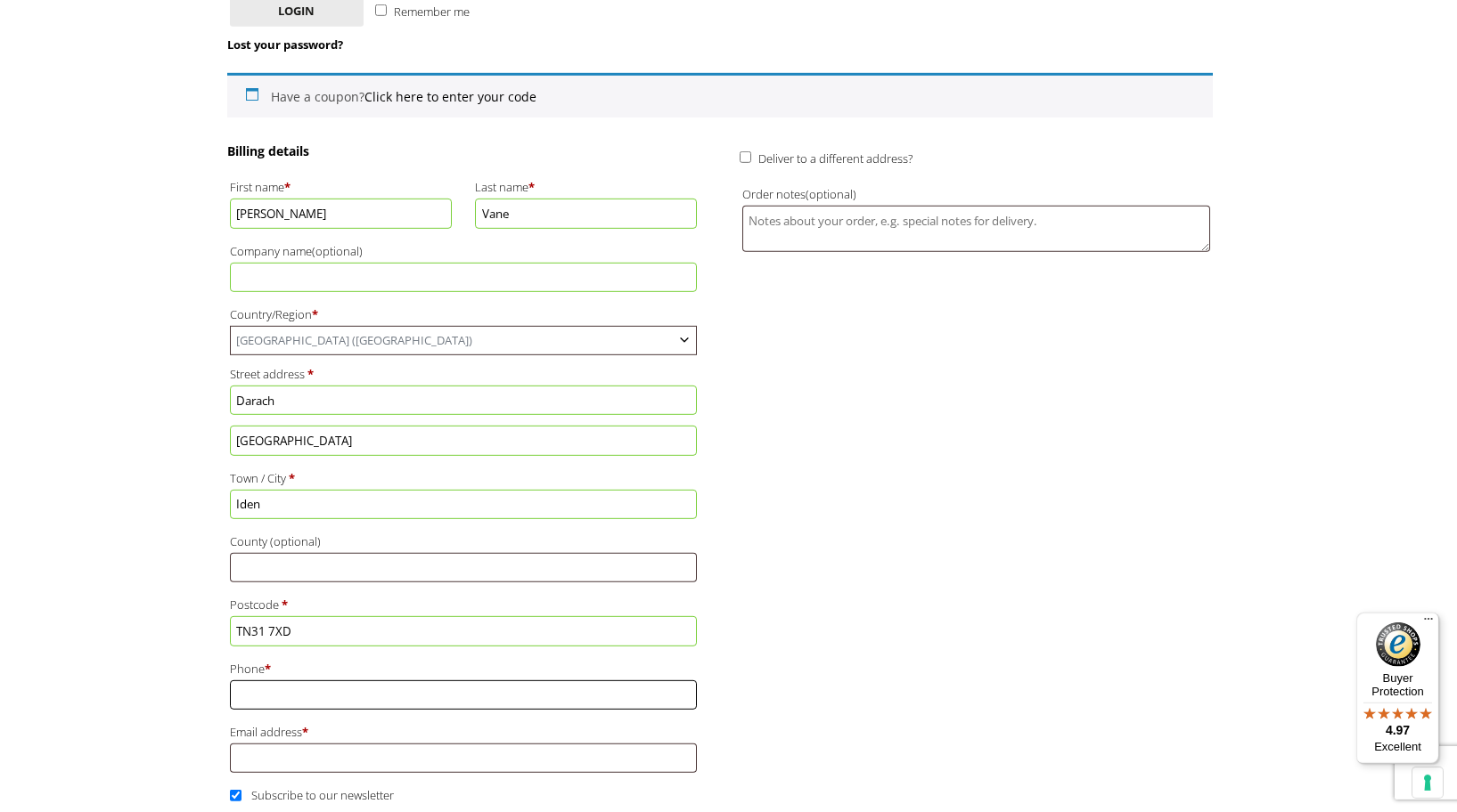
click at [270, 709] on input "Phone *" at bounding box center [464, 696] width 468 height 30
type input "07816 672919"
click at [275, 762] on input "Email address *" at bounding box center [464, 759] width 468 height 30
click at [882, 721] on div "Billing details First name * Christopher Last name * Vane Company name (optiona…" at bounding box center [720, 495] width 985 height 706
click at [290, 770] on input "Email address *" at bounding box center [464, 759] width 468 height 30
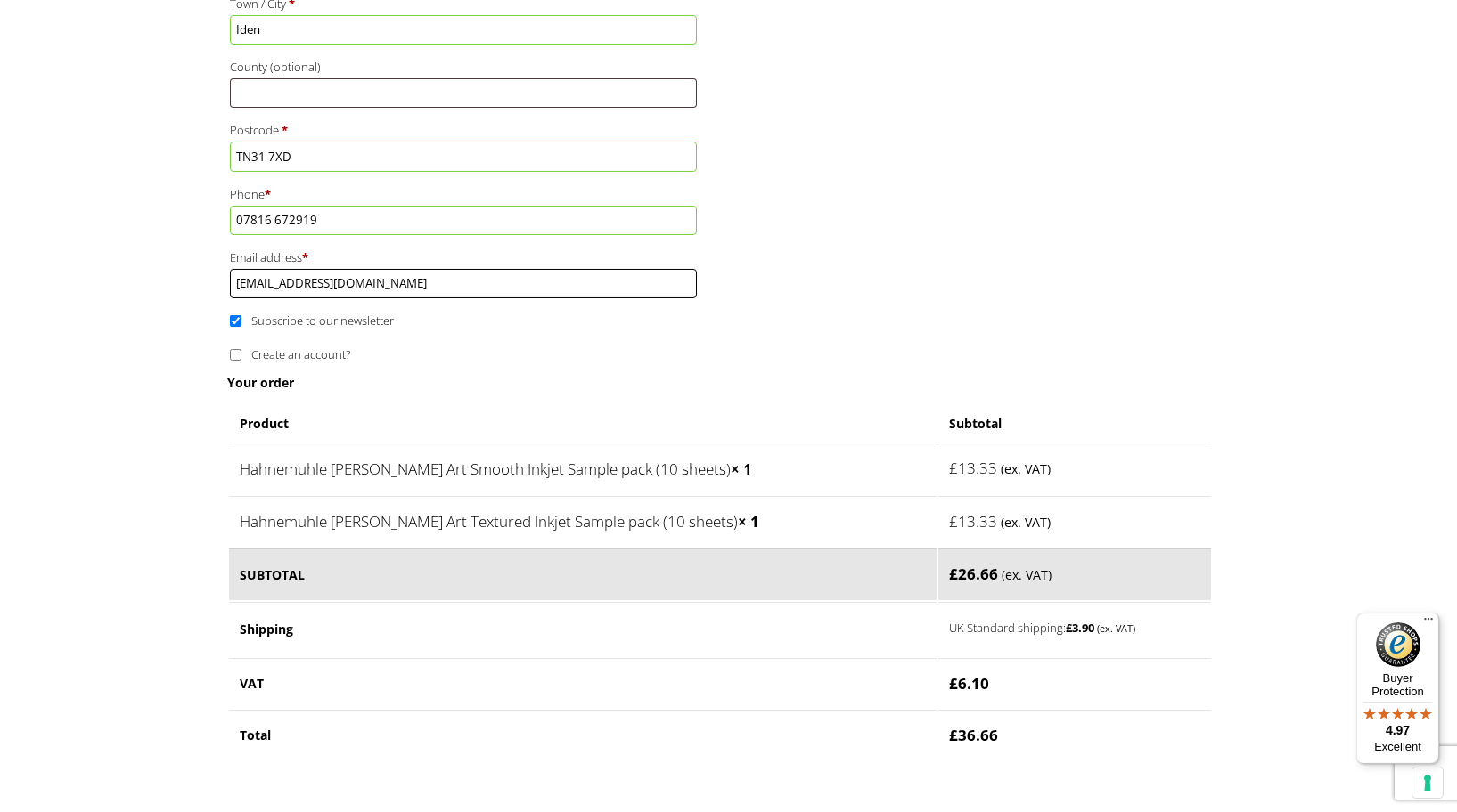
scroll to position [919, 0]
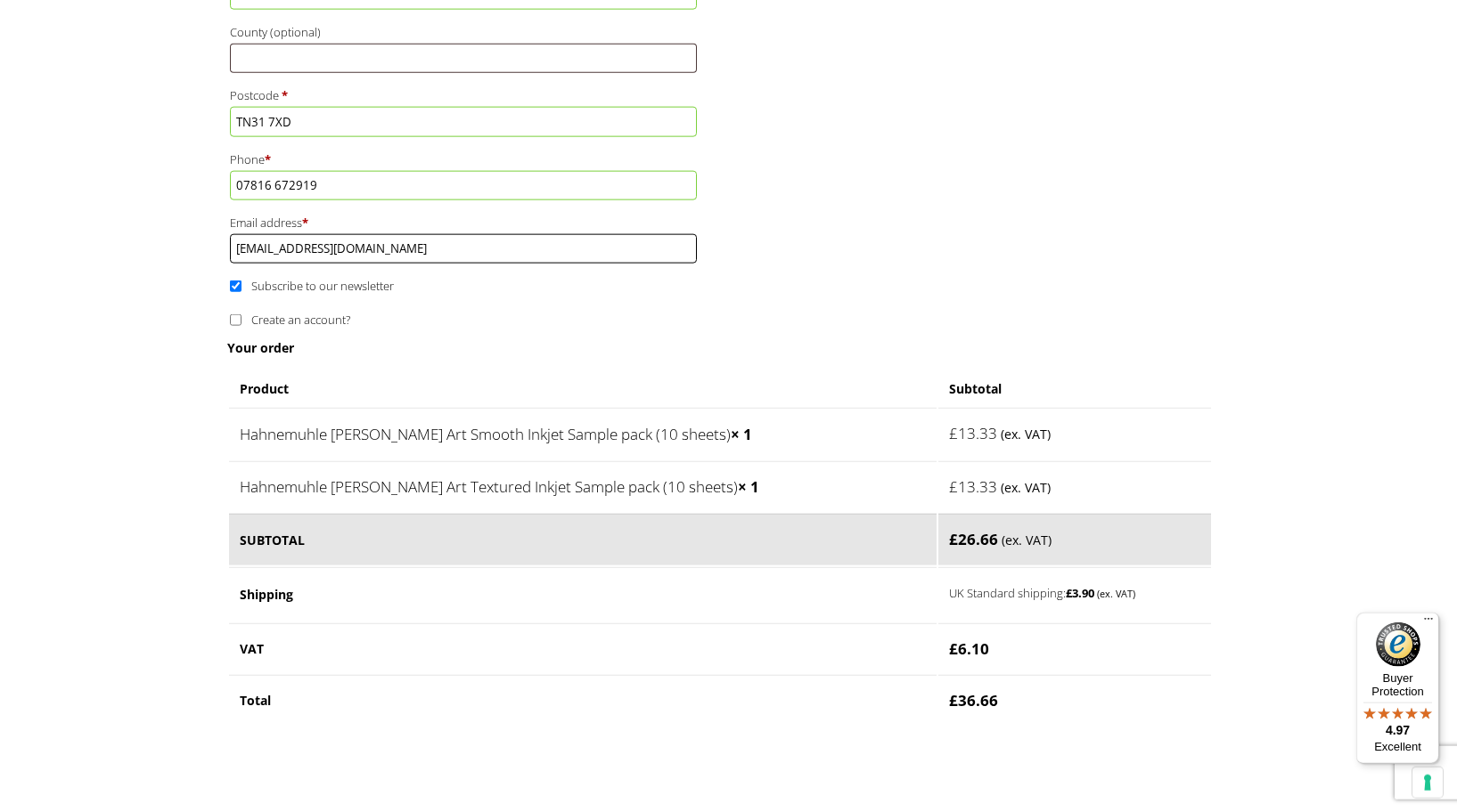
type input "chrispvane@gmail.com"
click at [238, 292] on input "Subscribe to our newsletter" at bounding box center [236, 286] width 12 height 12
checkbox input "false"
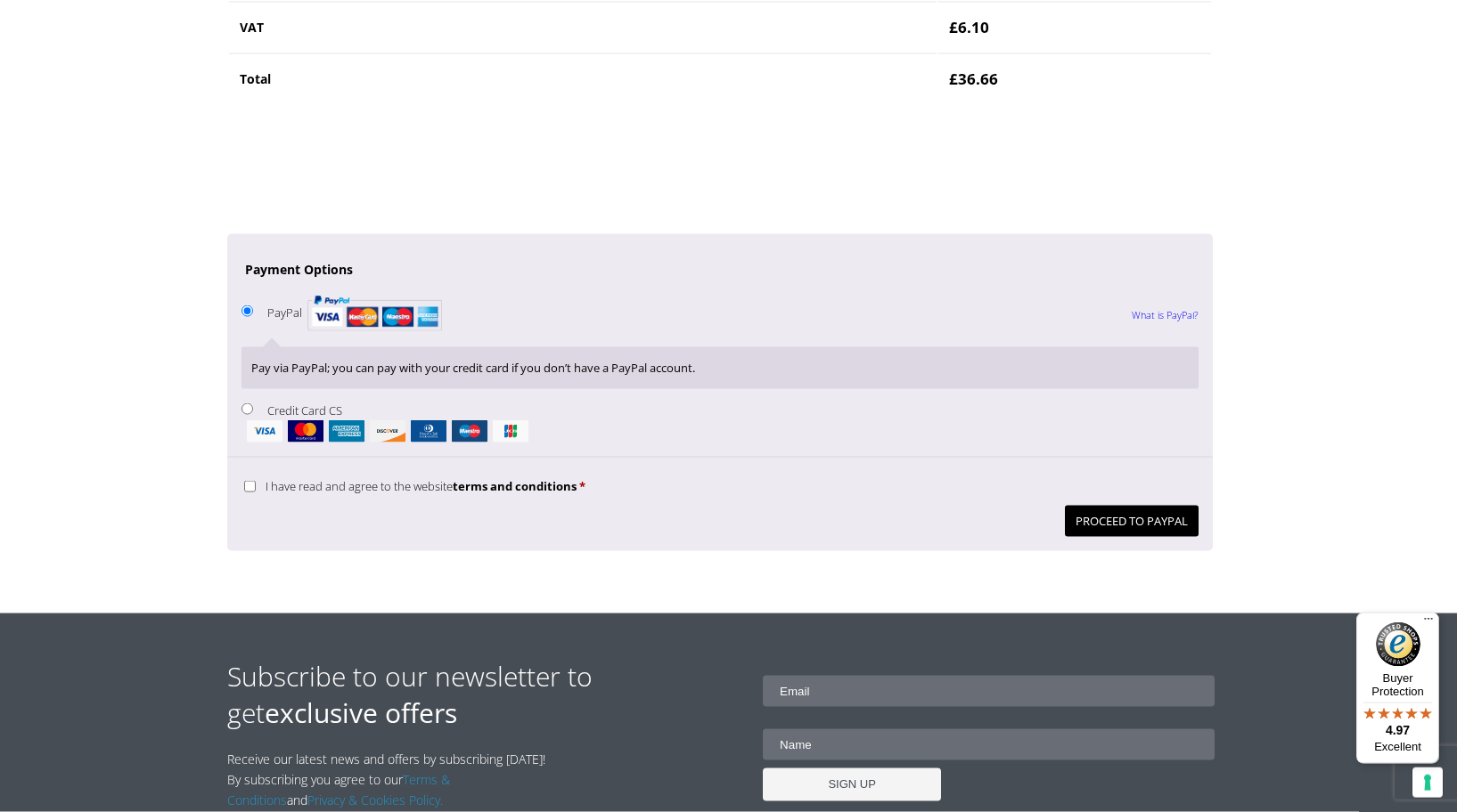
scroll to position [1544, 0]
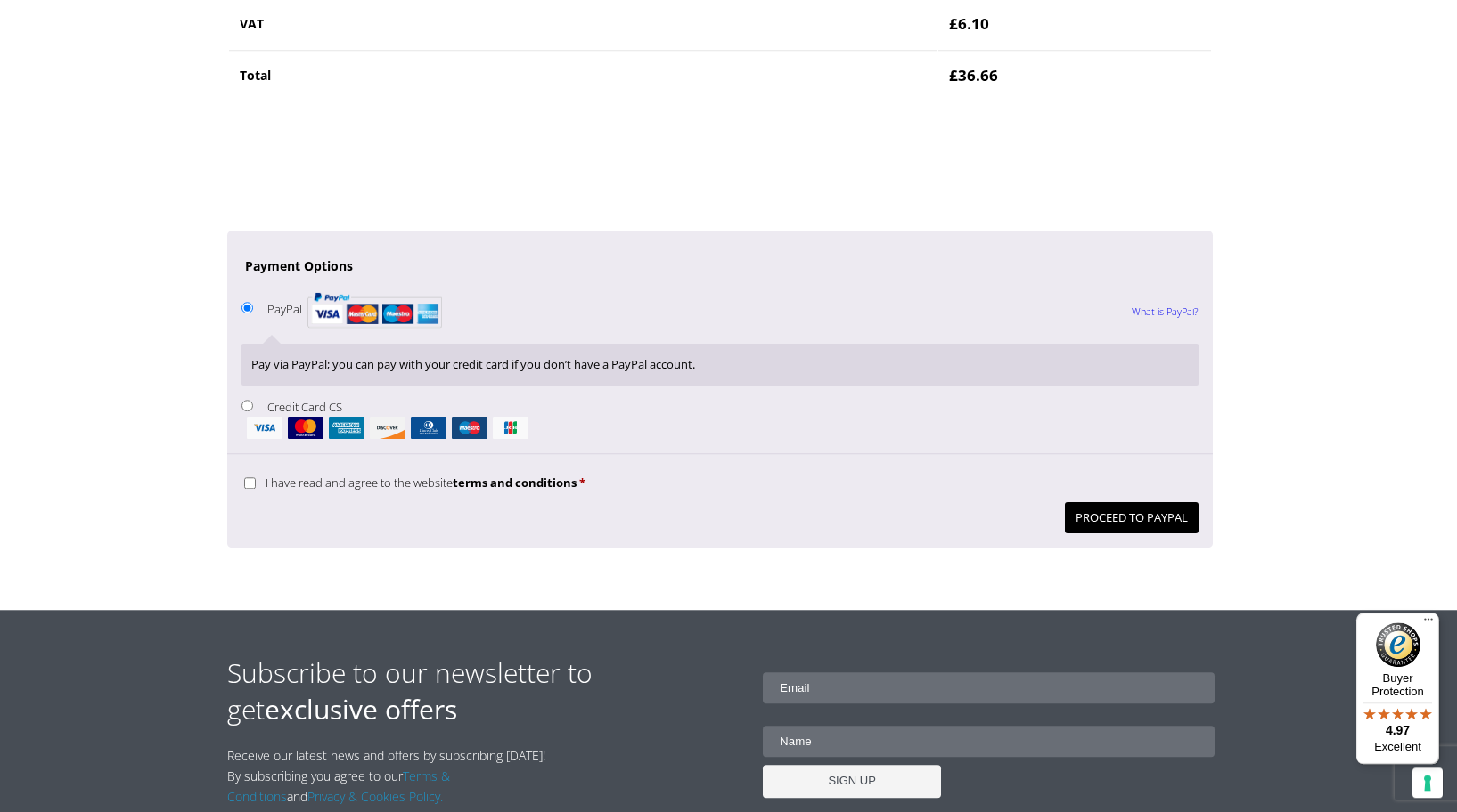
click at [249, 411] on input "Credit Card CS" at bounding box center [248, 406] width 12 height 12
radio input "true"
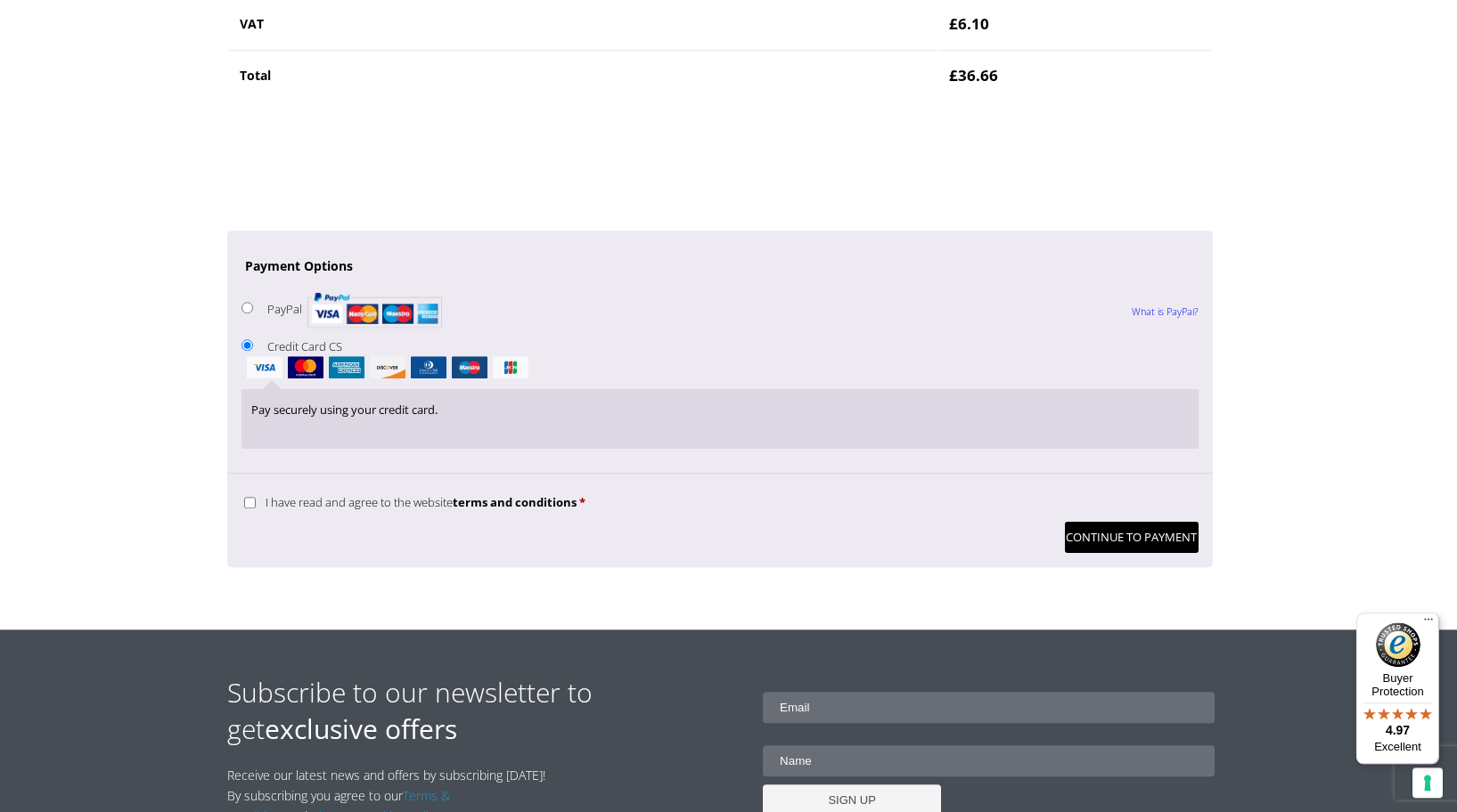
click at [250, 508] on input "I have read and agree to the website terms and conditions *" at bounding box center [250, 503] width 12 height 12
checkbox input "true"
click at [1119, 552] on button "Continue to Payment" at bounding box center [1130, 538] width 133 height 32
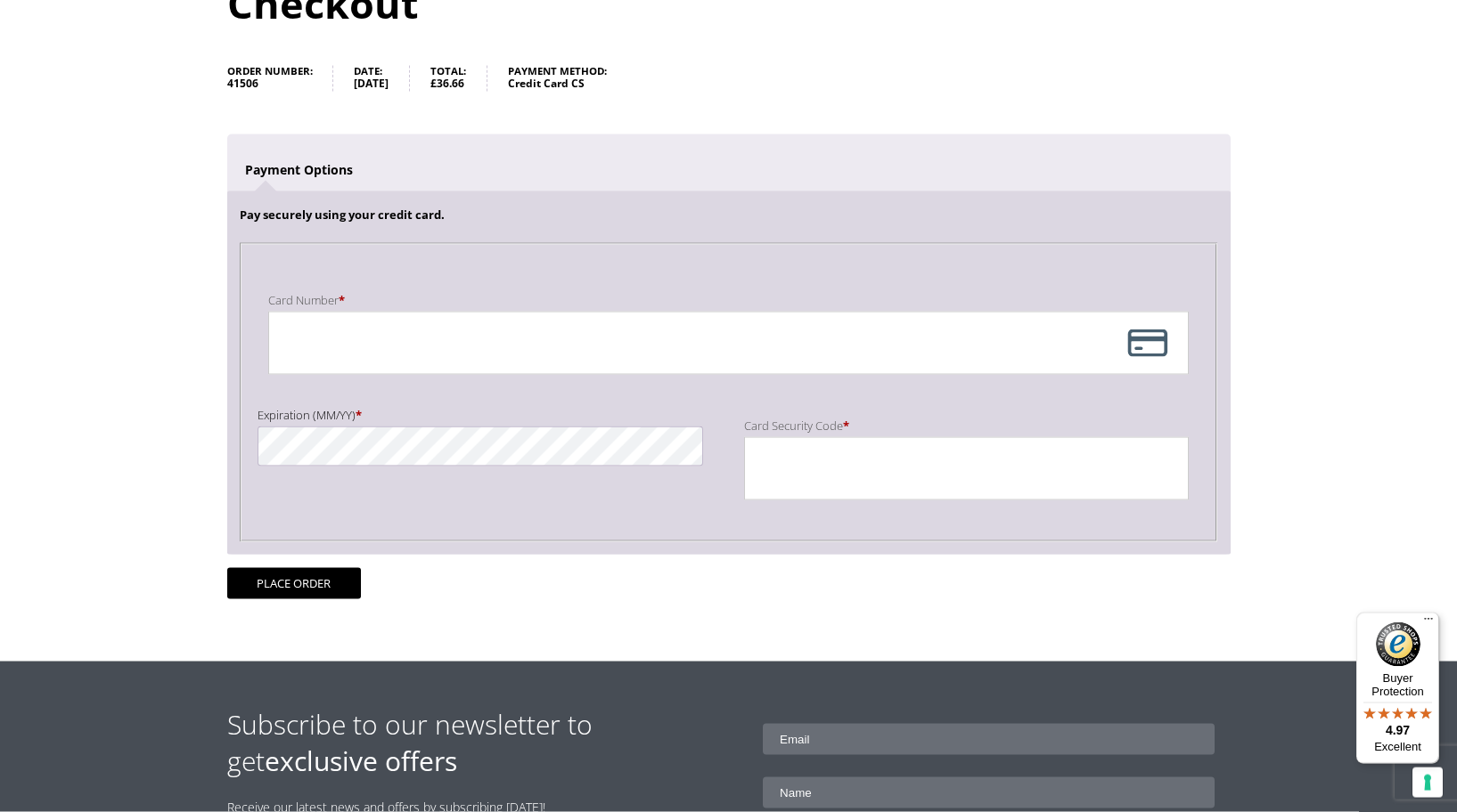
scroll to position [219, 0]
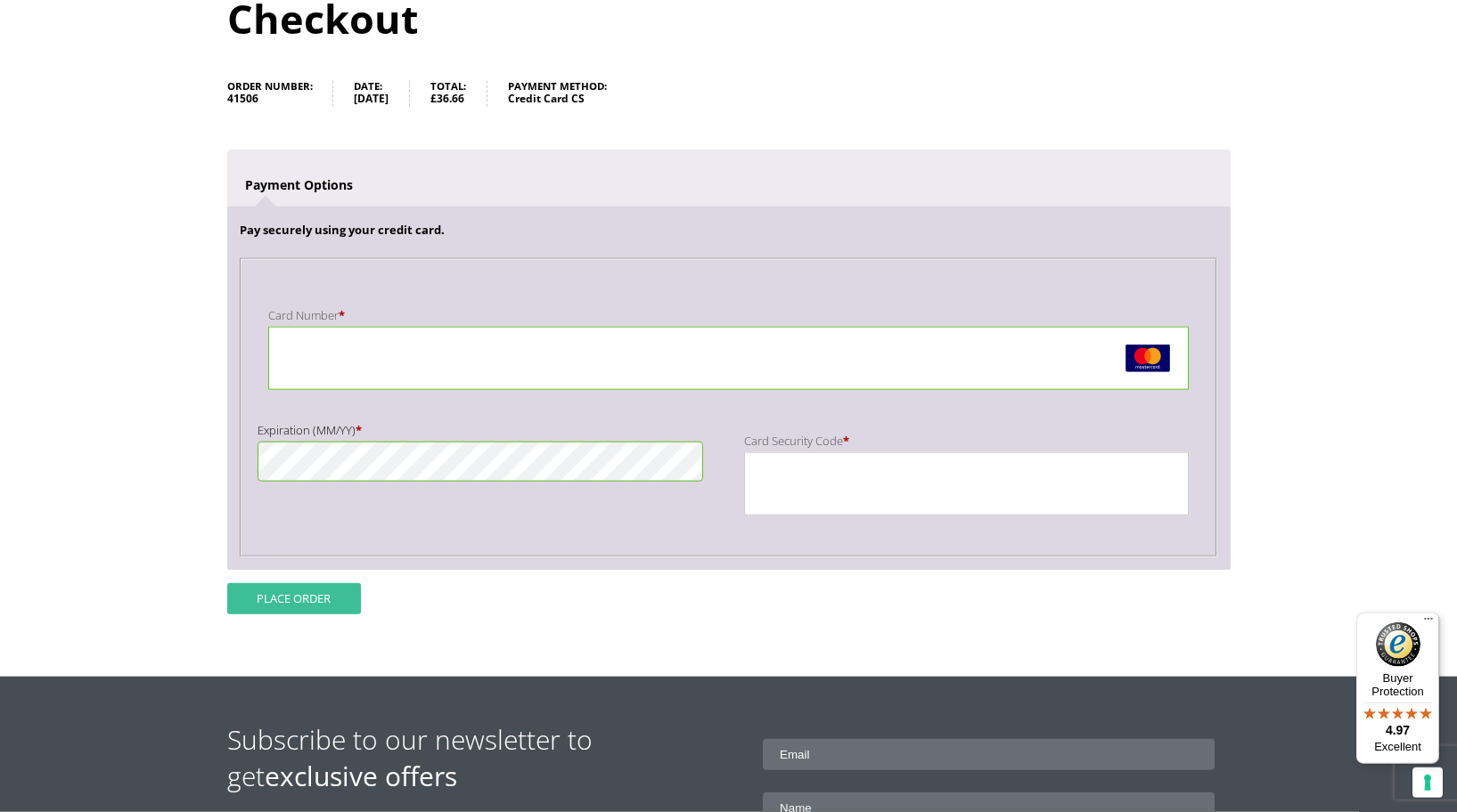
click at [299, 599] on button "Place order" at bounding box center [293, 599] width 133 height 32
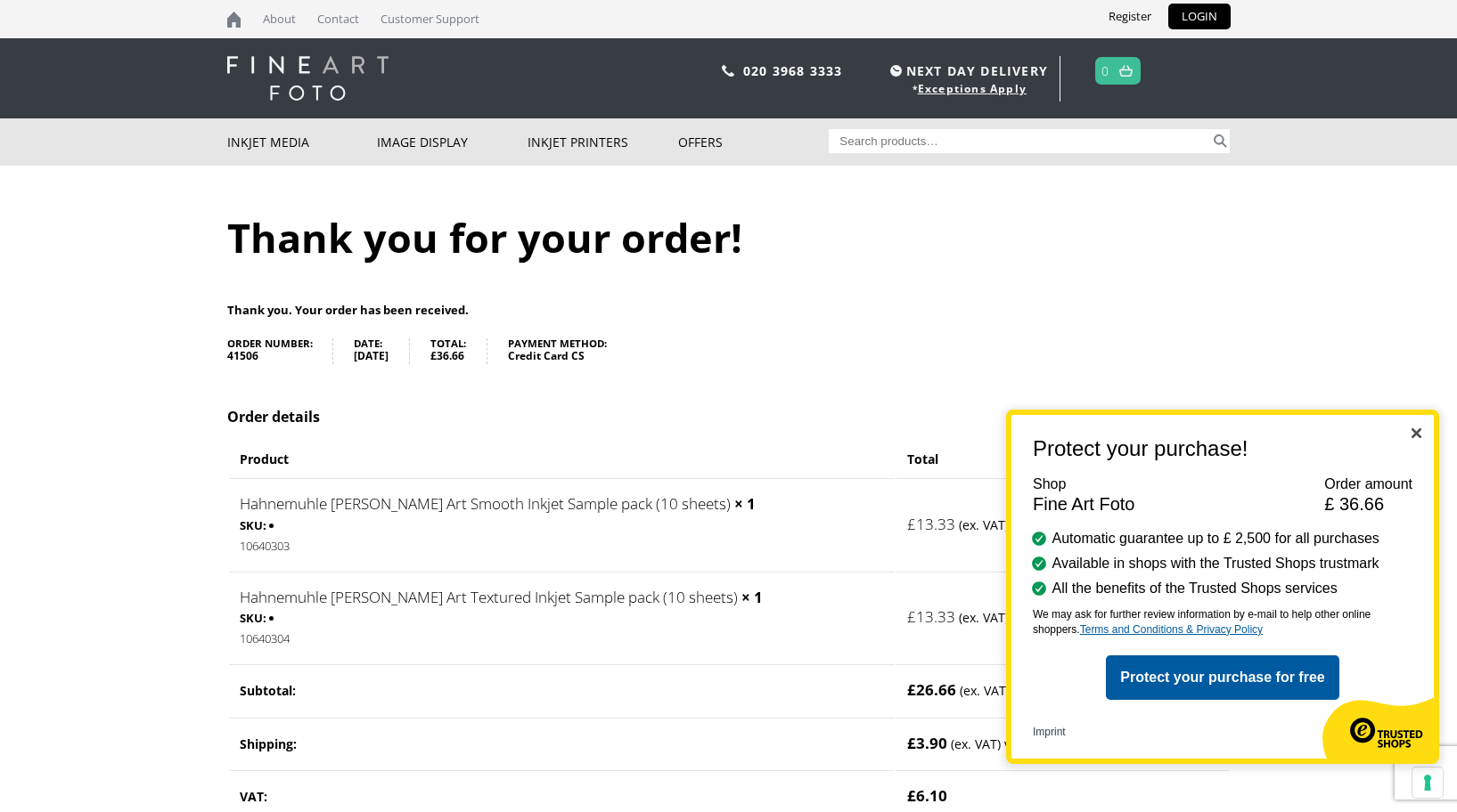
click at [1419, 435] on img "Close" at bounding box center [1417, 433] width 10 height 10
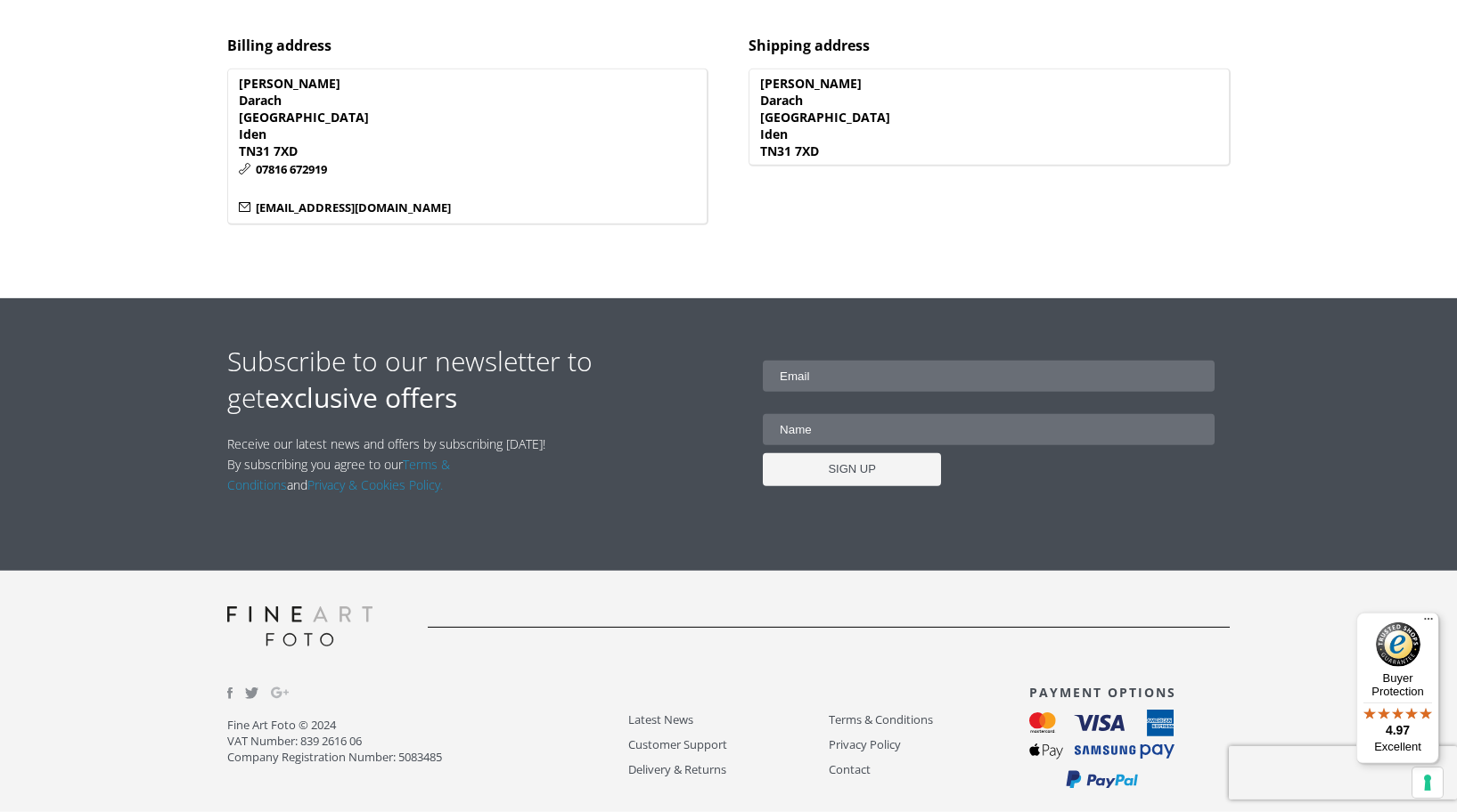
scroll to position [950, 0]
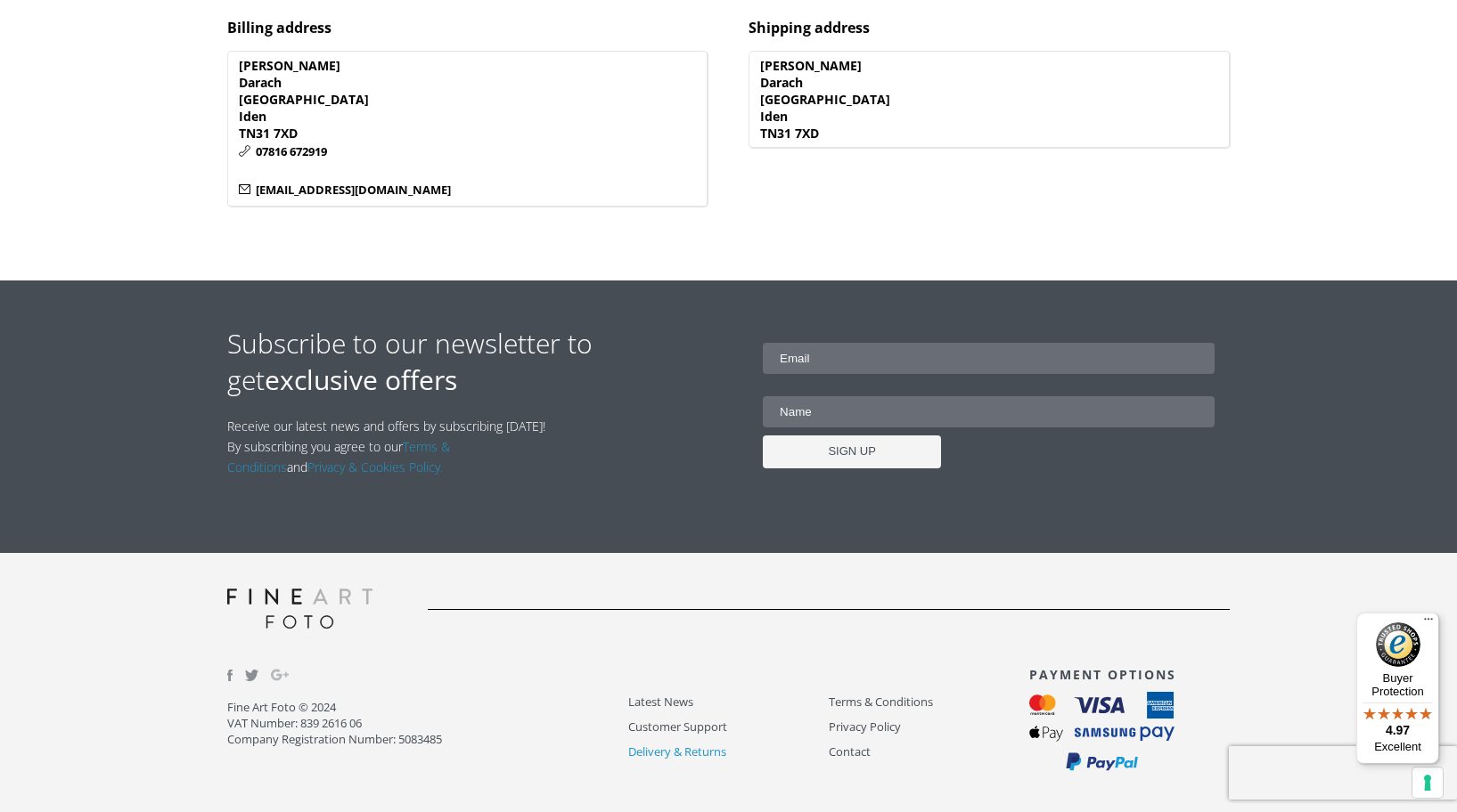
click at [654, 754] on link "Delivery & Returns" at bounding box center [728, 752] width 200 height 21
